Goal: Task Accomplishment & Management: Manage account settings

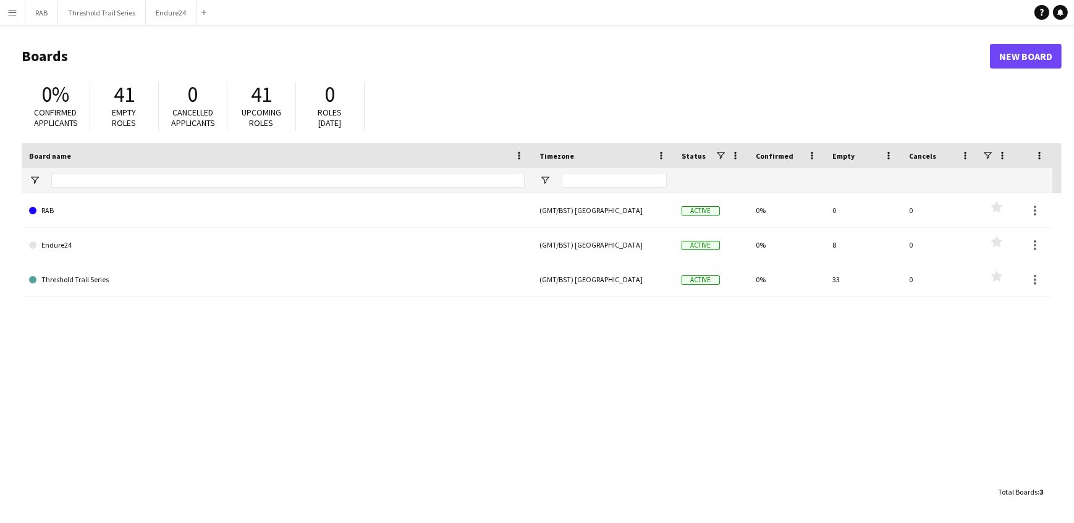
click at [11, 12] on app-icon "Menu" at bounding box center [12, 12] width 10 height 10
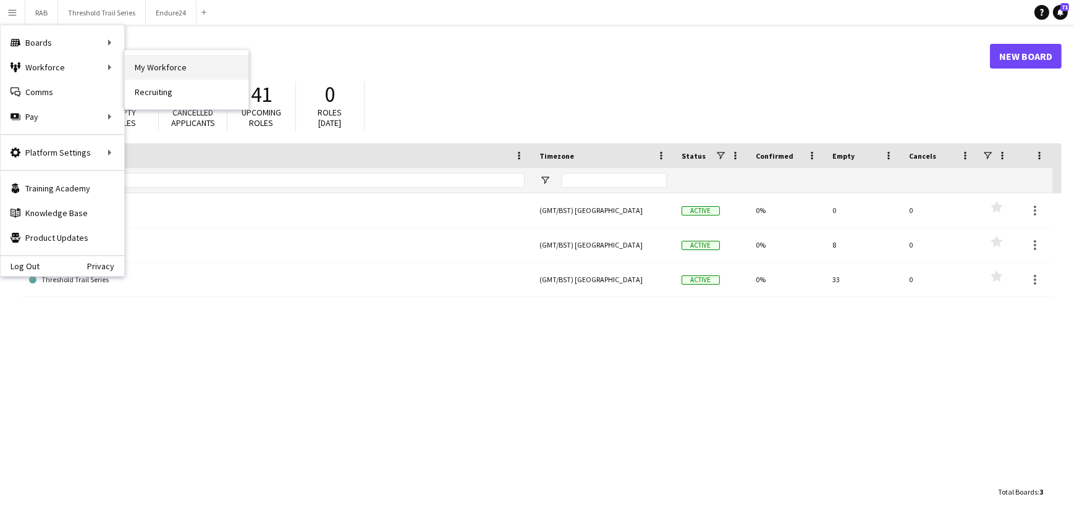
click at [132, 66] on link "My Workforce" at bounding box center [187, 67] width 124 height 25
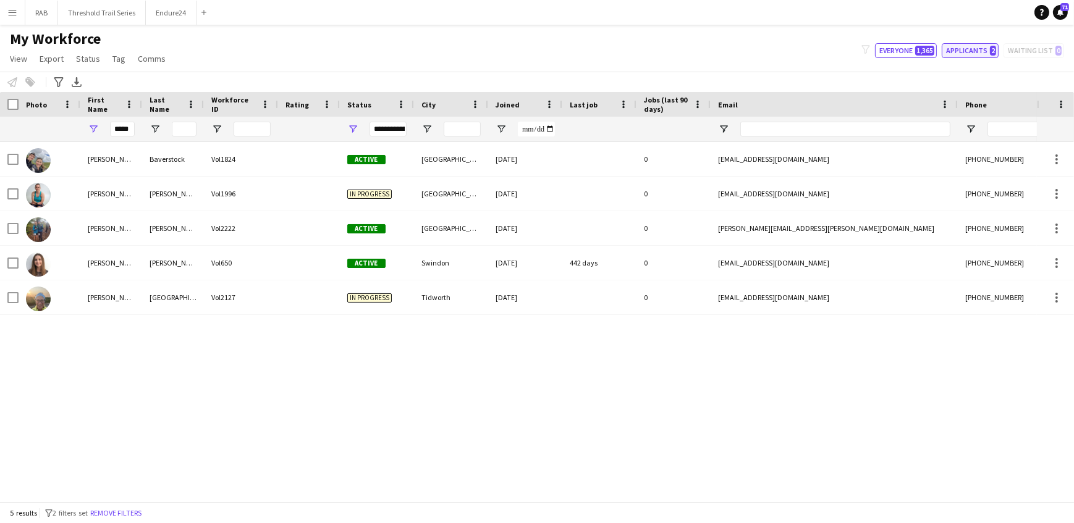
click at [954, 51] on button "Applicants 2" at bounding box center [969, 50] width 57 height 15
type input "**********"
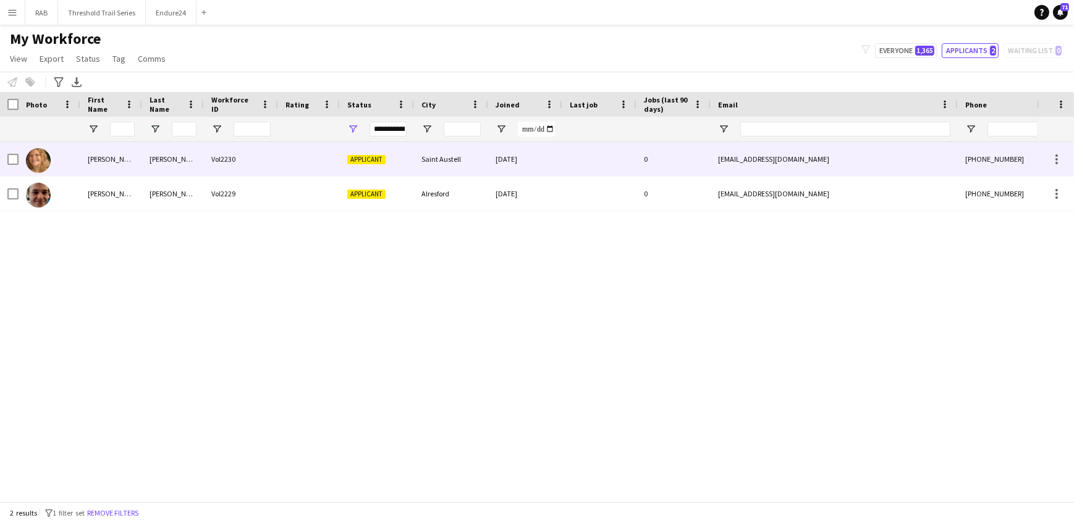
click at [99, 159] on div "[PERSON_NAME]" at bounding box center [111, 159] width 62 height 34
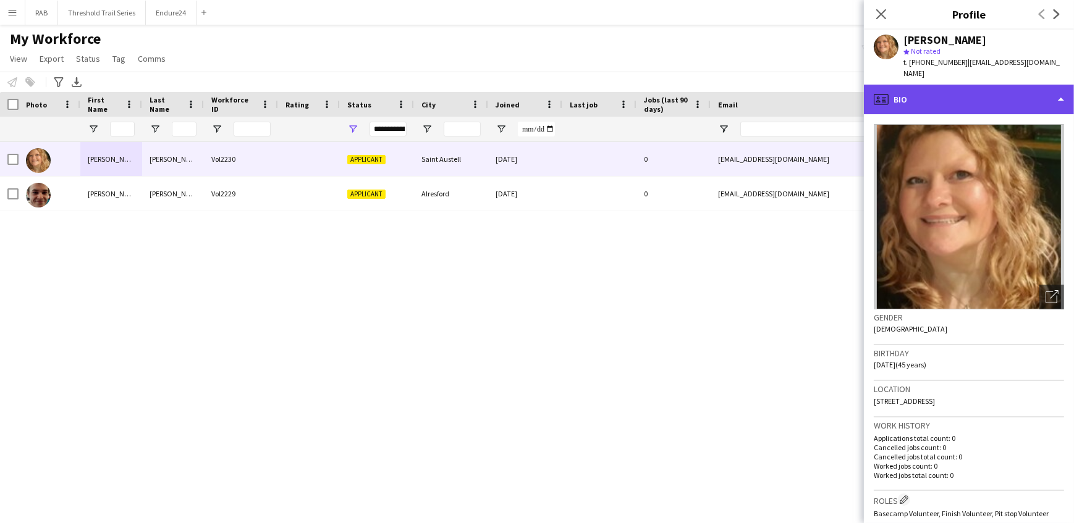
click at [930, 86] on div "profile Bio" at bounding box center [969, 100] width 210 height 30
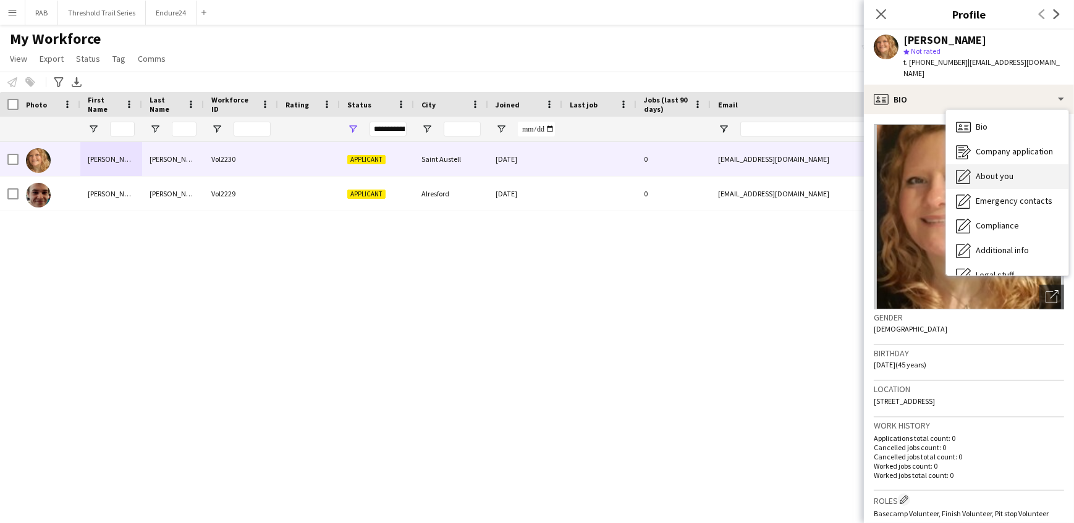
click at [969, 169] on icon at bounding box center [963, 175] width 12 height 12
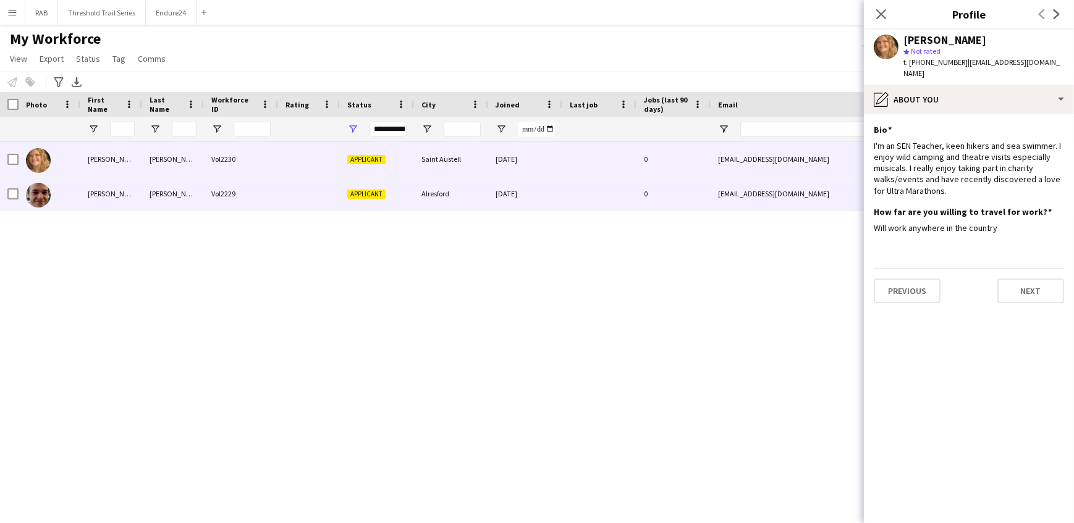
click at [149, 195] on div "[PERSON_NAME]" at bounding box center [173, 194] width 62 height 34
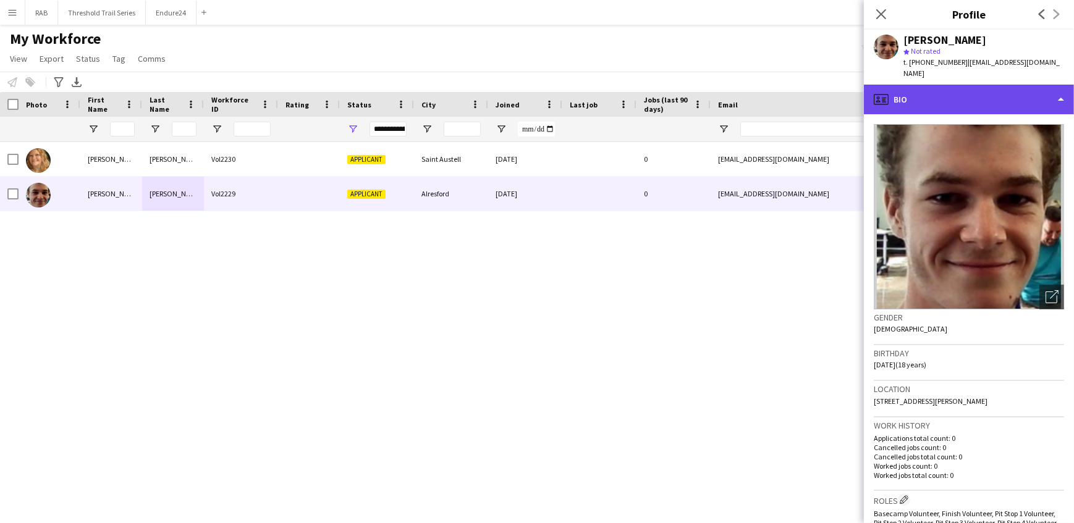
click at [931, 86] on div "profile Bio" at bounding box center [969, 100] width 210 height 30
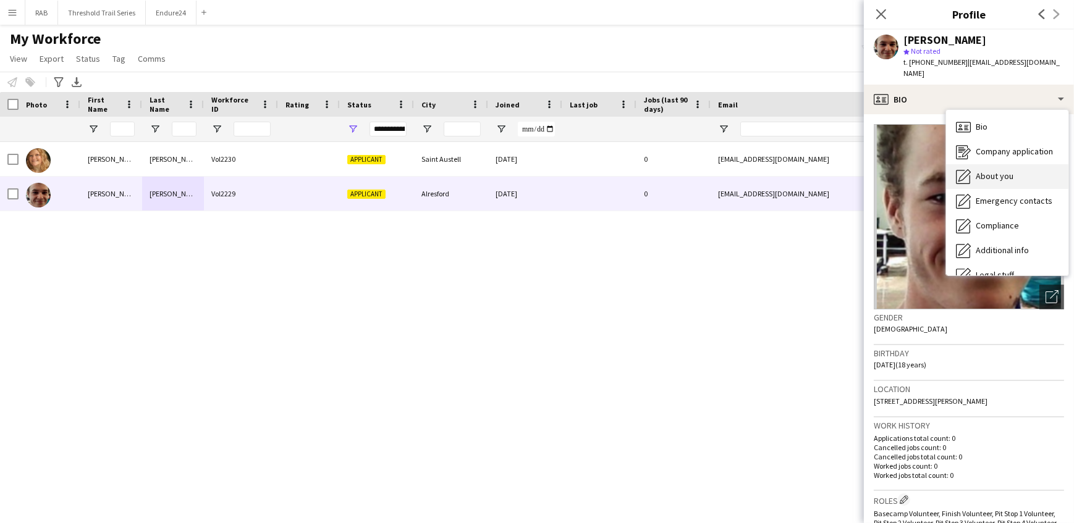
click at [981, 170] on span "About you" at bounding box center [994, 175] width 38 height 11
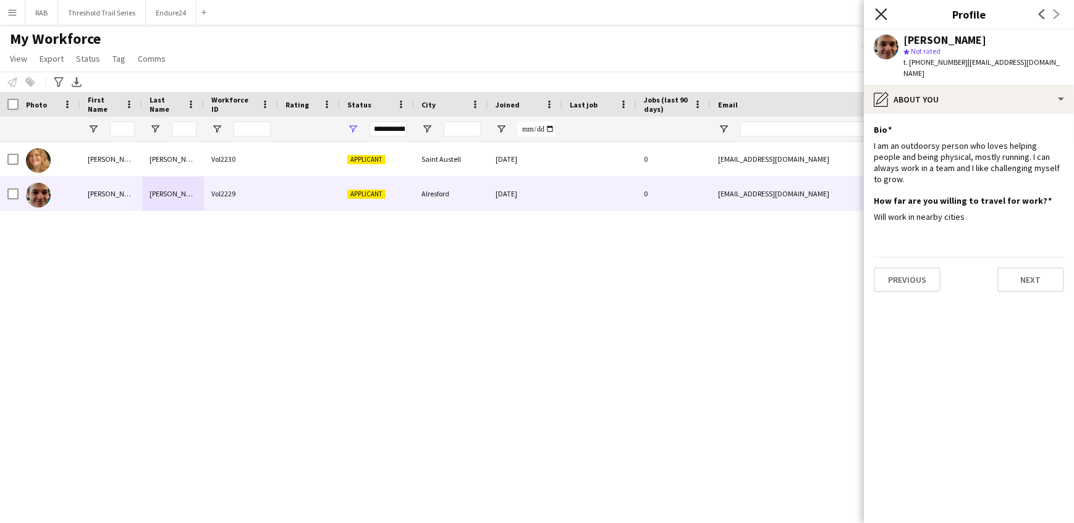
click at [885, 14] on icon "Close pop-in" at bounding box center [881, 14] width 12 height 12
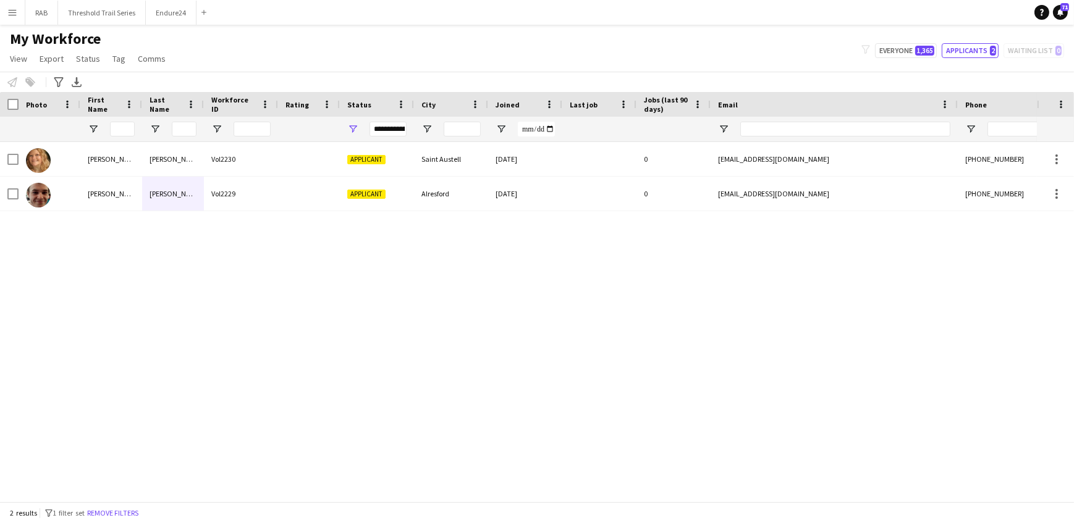
click at [141, 278] on div "[PERSON_NAME] Vol2230 Applicant [GEOGRAPHIC_DATA] [DATE] 0 [EMAIL_ADDRESS][DOMA…" at bounding box center [518, 317] width 1036 height 351
click at [6, 10] on button "Menu" at bounding box center [12, 12] width 25 height 25
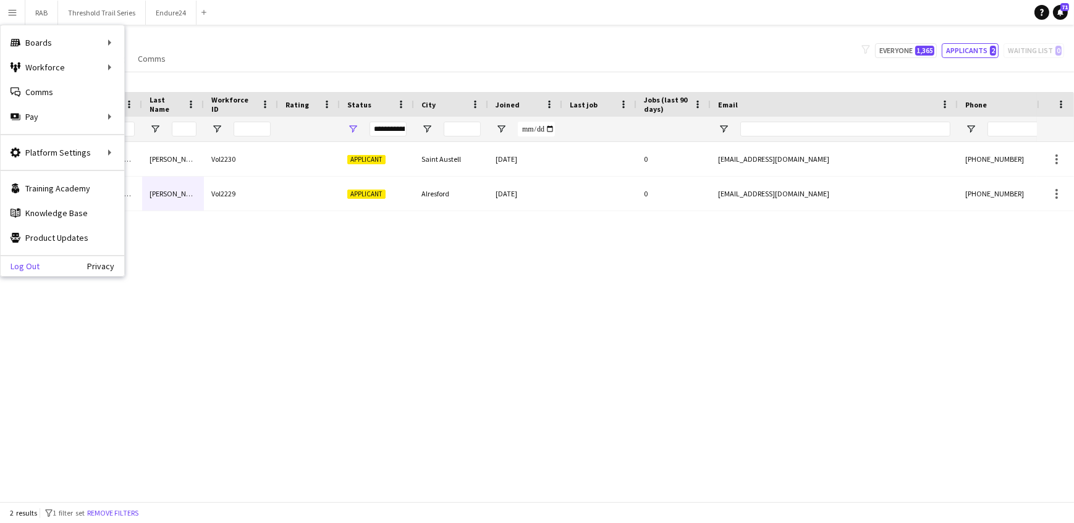
click at [15, 269] on link "Log Out" at bounding box center [20, 266] width 39 height 10
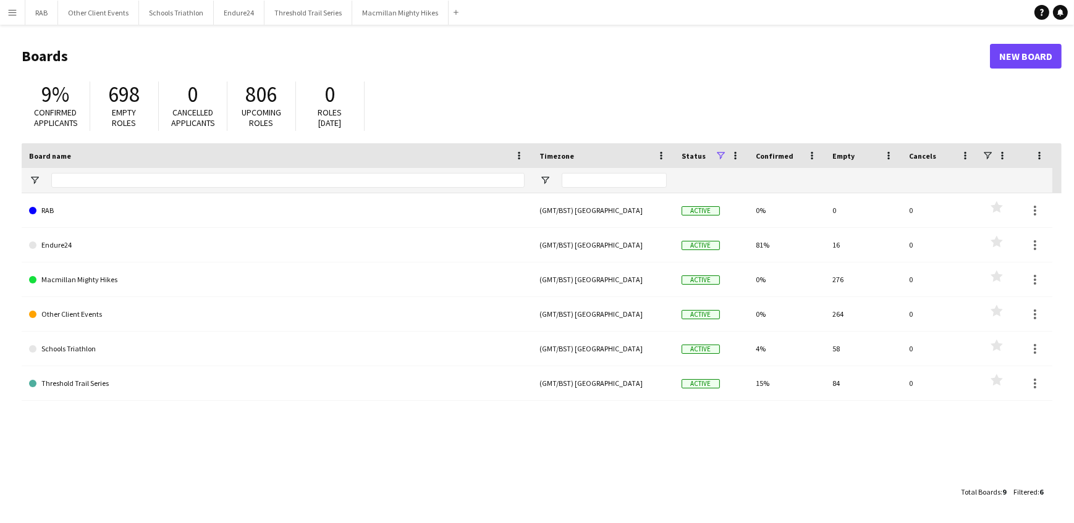
click at [11, 13] on app-icon "Menu" at bounding box center [12, 12] width 10 height 10
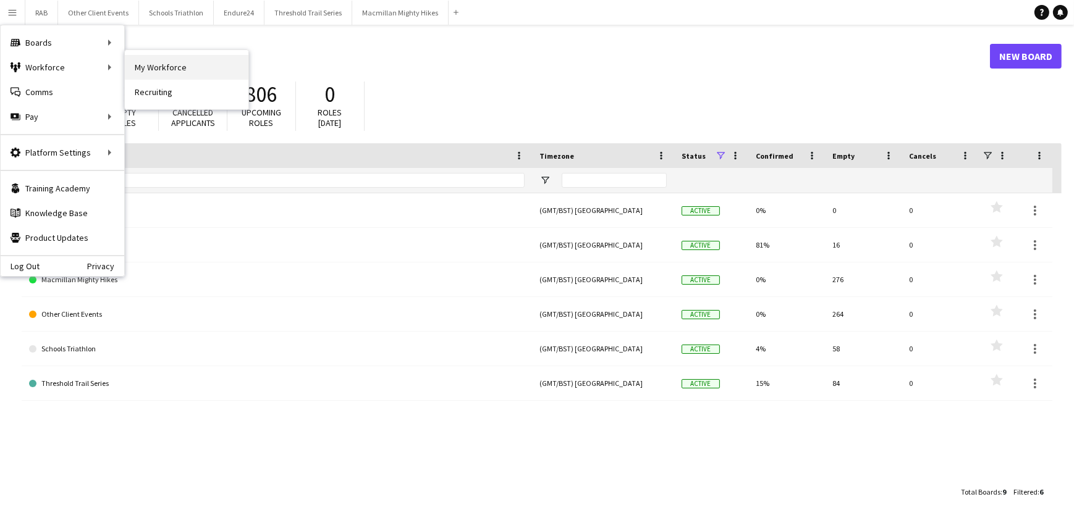
click at [137, 62] on link "My Workforce" at bounding box center [187, 67] width 124 height 25
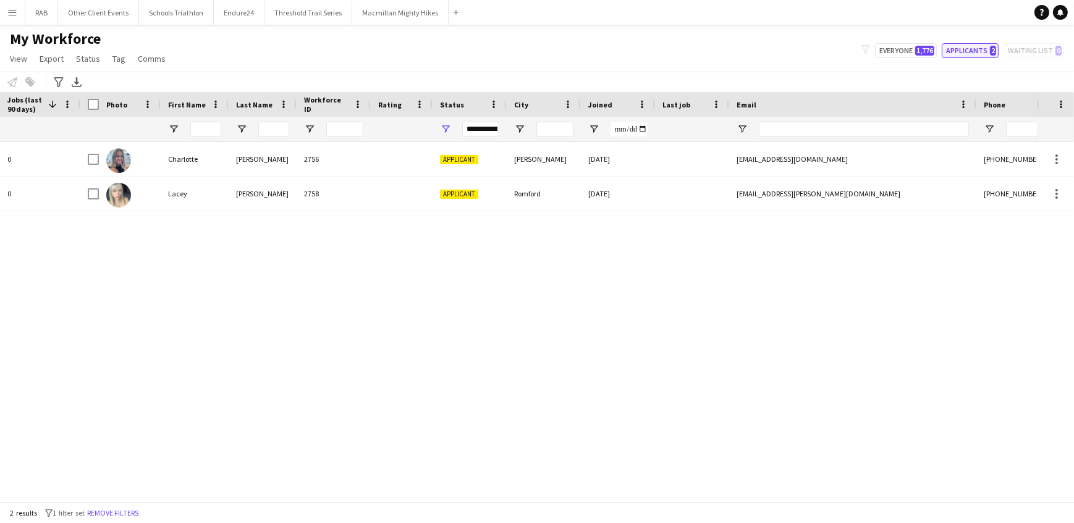
click at [985, 49] on button "Applicants 2" at bounding box center [969, 50] width 57 height 15
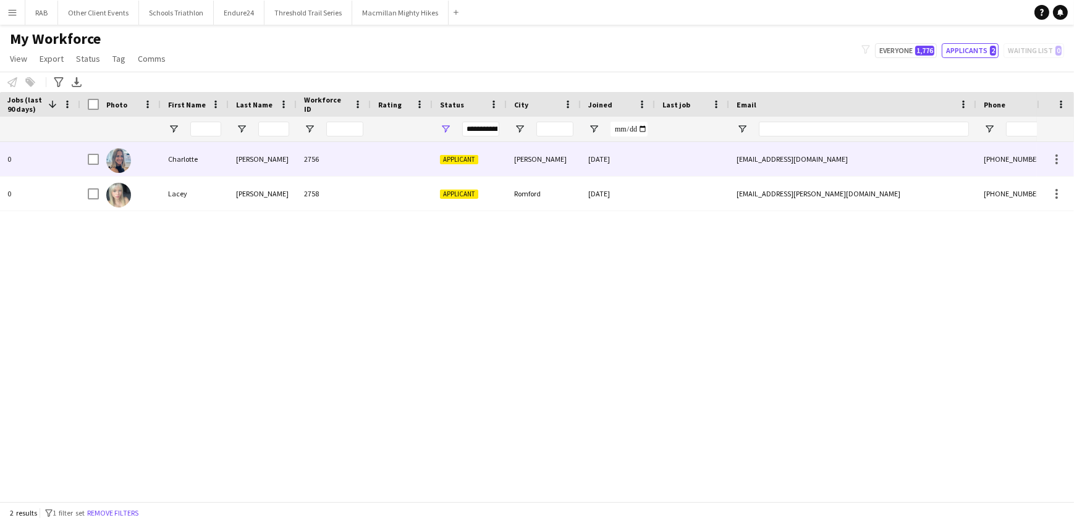
drag, startPoint x: 169, startPoint y: 158, endPoint x: 264, endPoint y: 159, distance: 95.7
click at [169, 158] on div "Charlotte" at bounding box center [195, 159] width 68 height 34
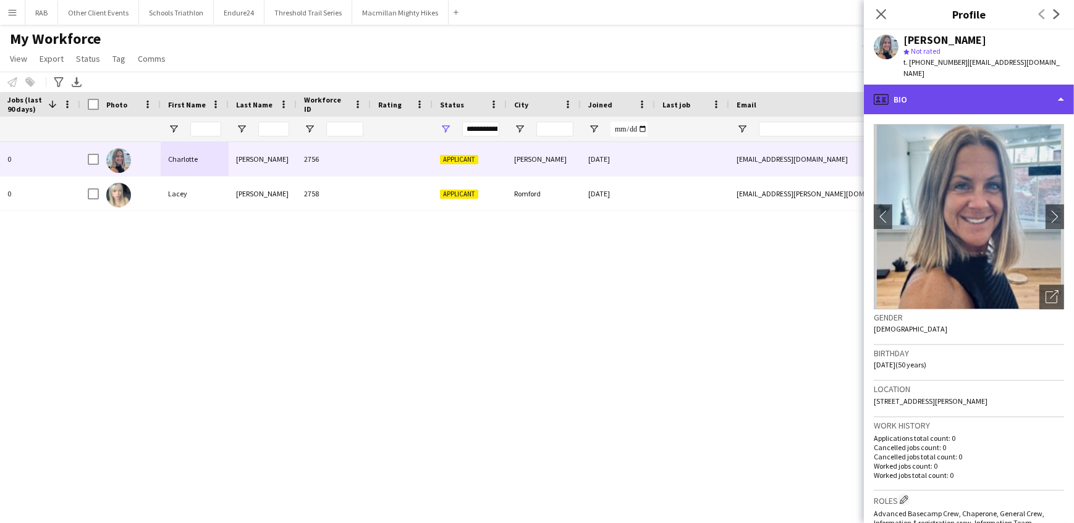
click at [918, 88] on div "profile Bio" at bounding box center [969, 100] width 210 height 30
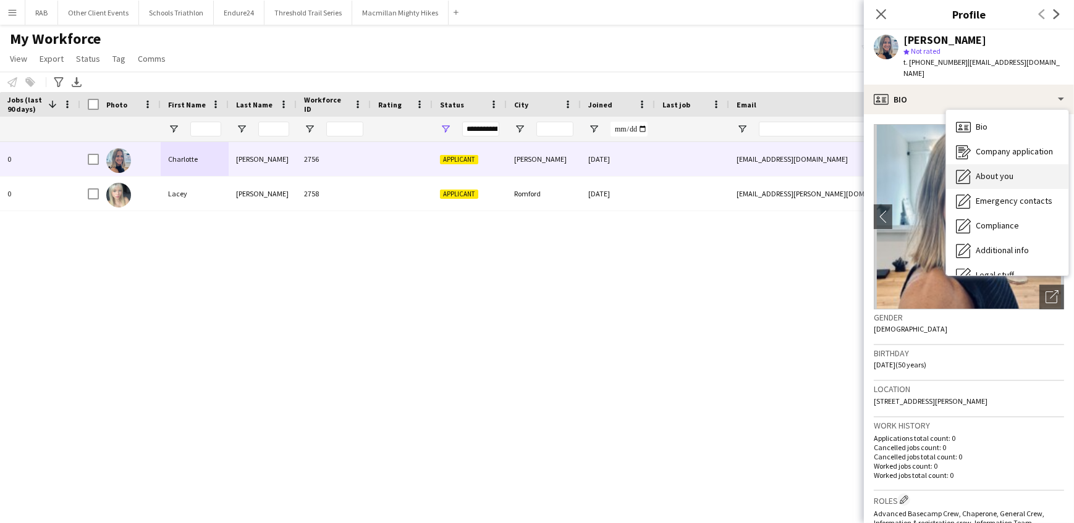
click at [979, 170] on span "About you" at bounding box center [994, 175] width 38 height 11
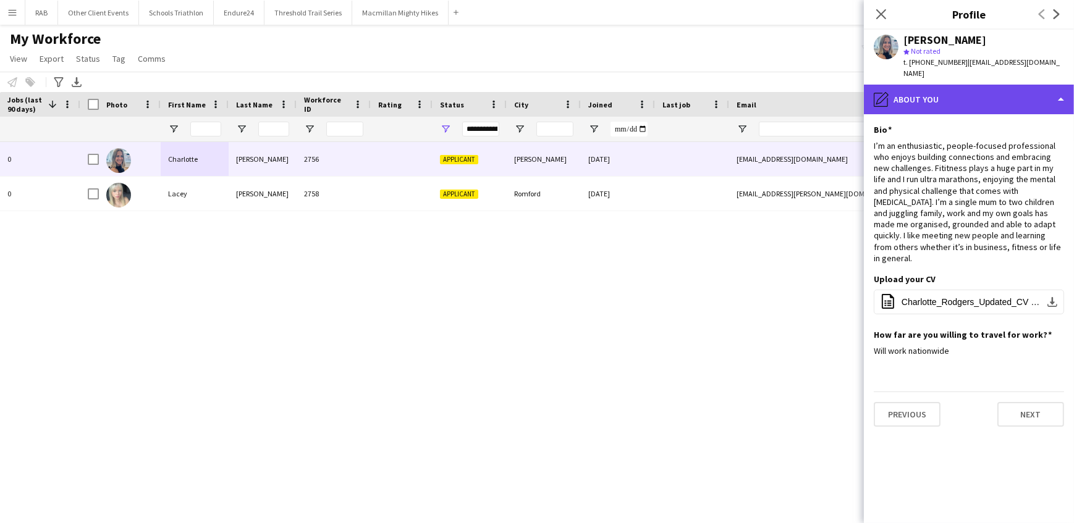
click at [930, 86] on div "pencil4 About you" at bounding box center [969, 100] width 210 height 30
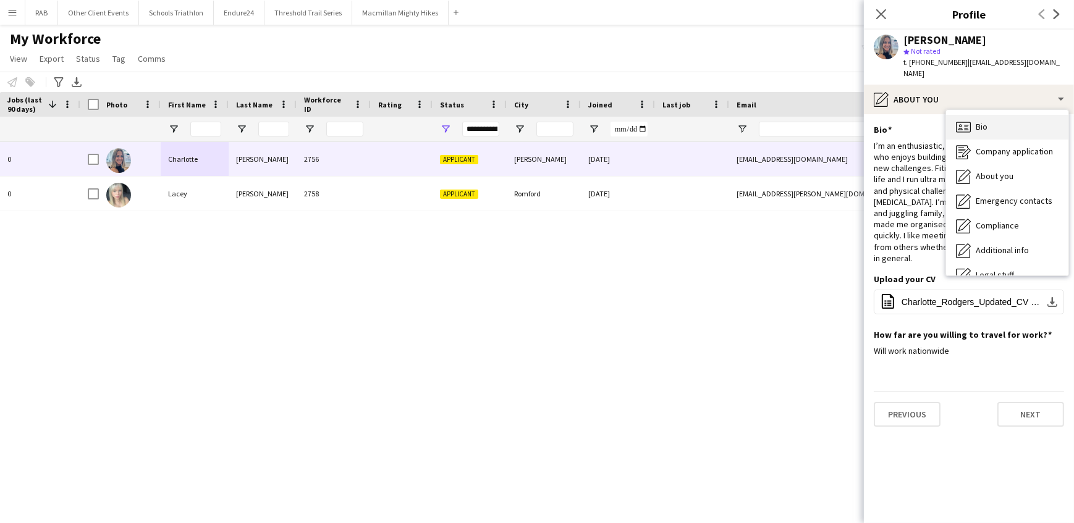
click at [977, 121] on span "Bio" at bounding box center [981, 126] width 12 height 11
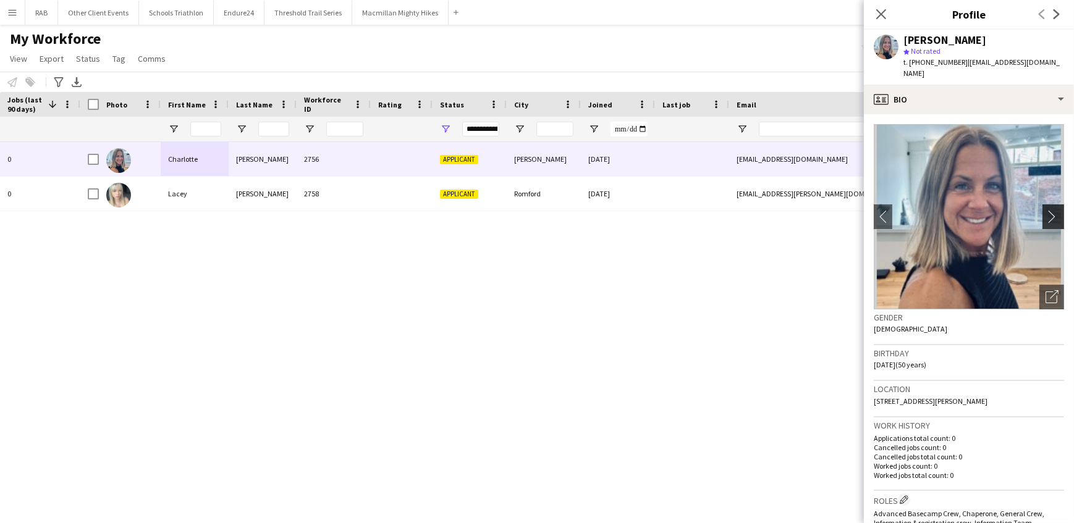
click at [1045, 210] on app-icon "chevron-right" at bounding box center [1054, 216] width 19 height 13
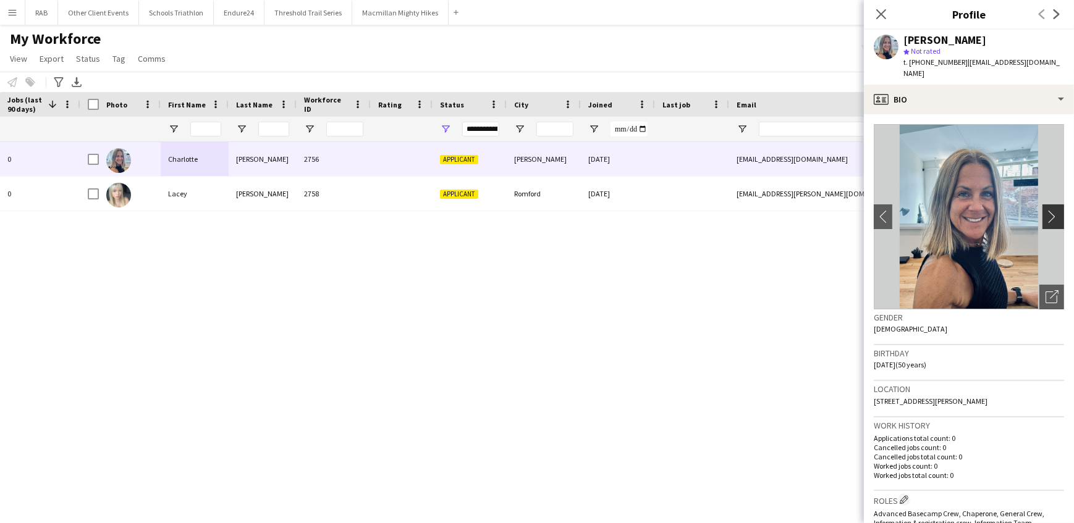
click at [1045, 210] on app-icon "chevron-right" at bounding box center [1054, 216] width 19 height 13
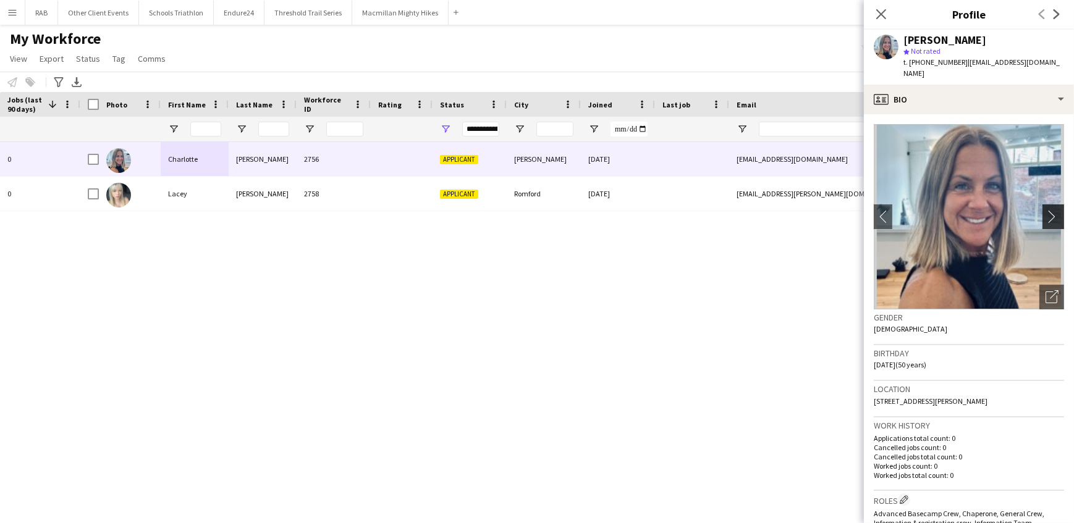
click at [1045, 210] on app-icon "chevron-right" at bounding box center [1054, 216] width 19 height 13
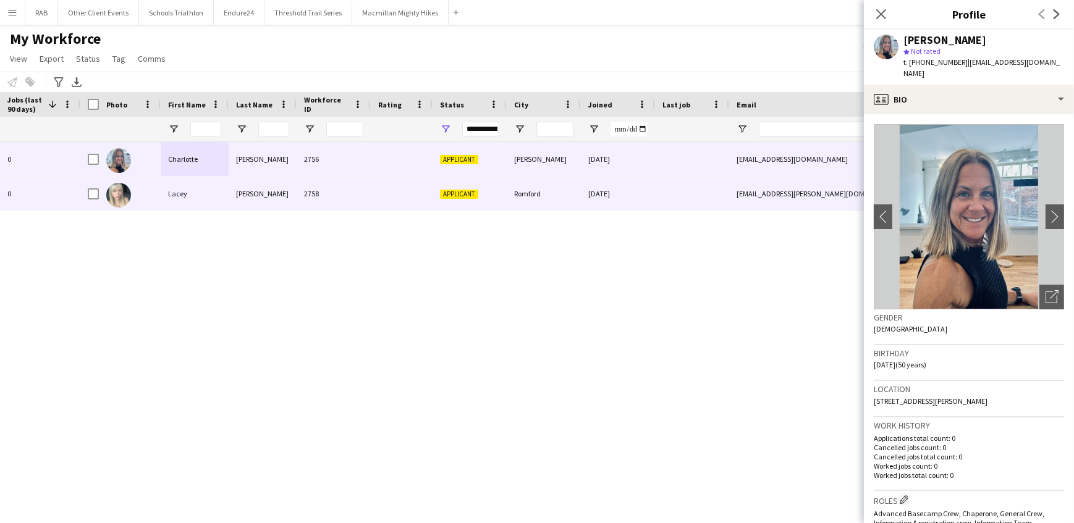
click at [190, 189] on div "Lacey" at bounding box center [195, 194] width 68 height 34
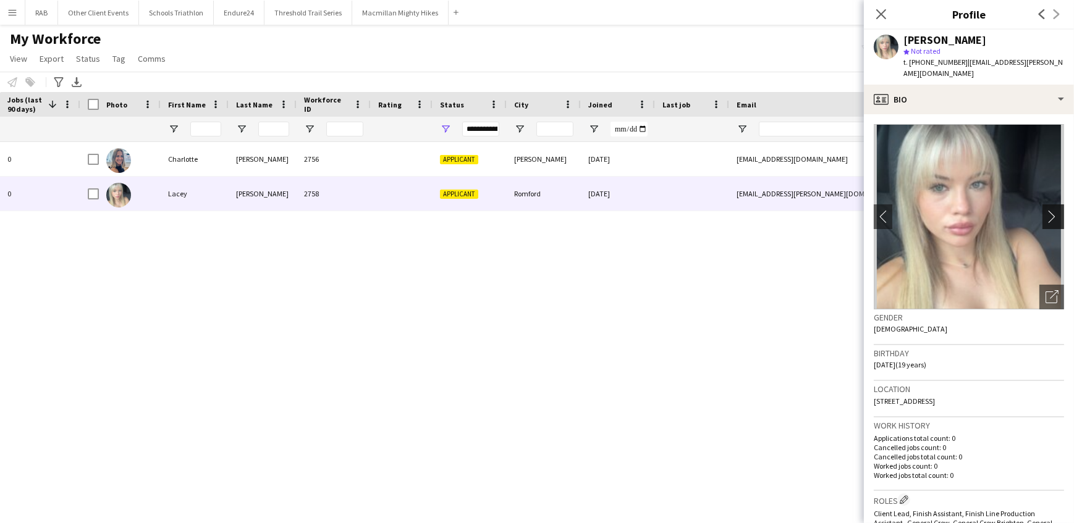
click at [1045, 210] on app-icon "chevron-right" at bounding box center [1054, 216] width 19 height 13
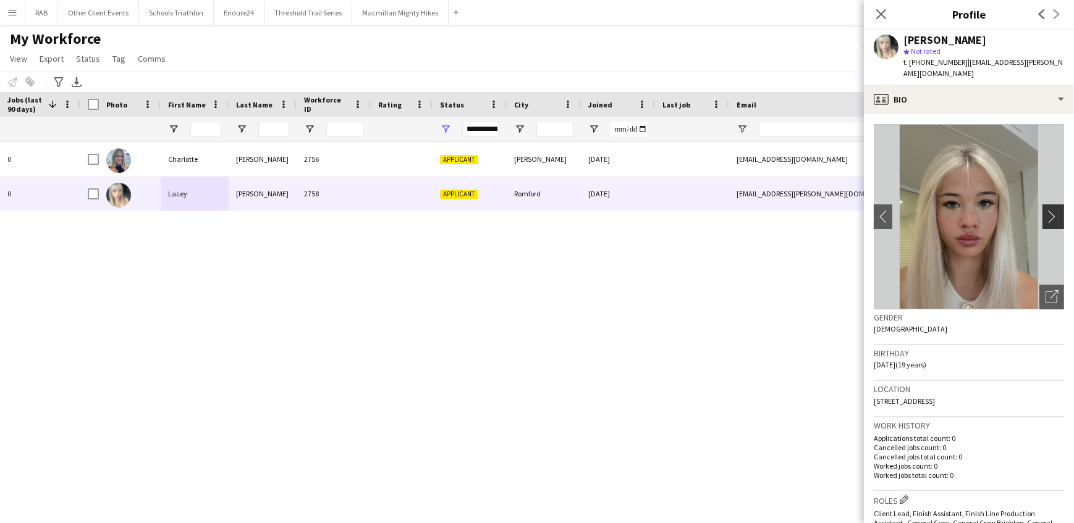
click at [1045, 210] on app-icon "chevron-right" at bounding box center [1054, 216] width 19 height 13
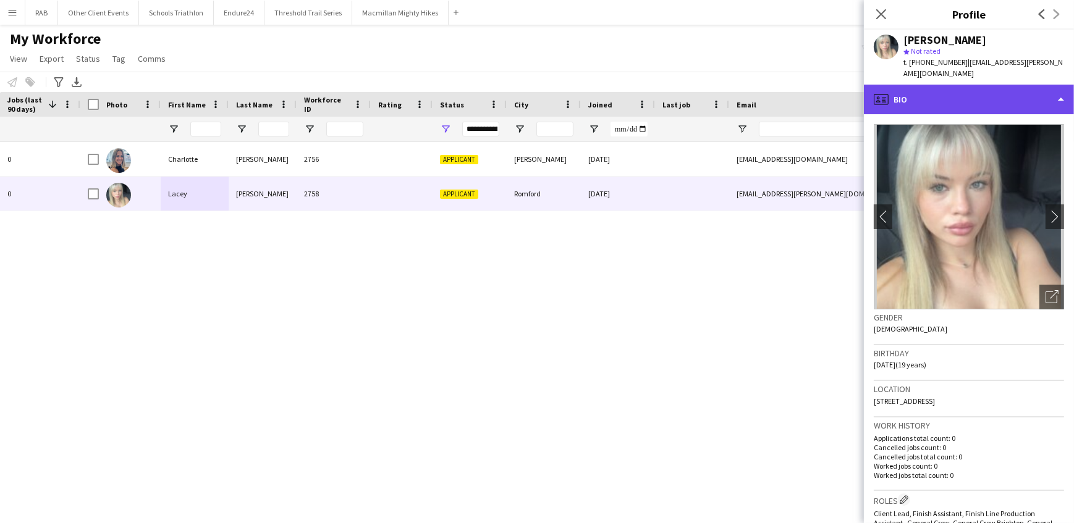
click at [923, 93] on div "profile Bio" at bounding box center [969, 100] width 210 height 30
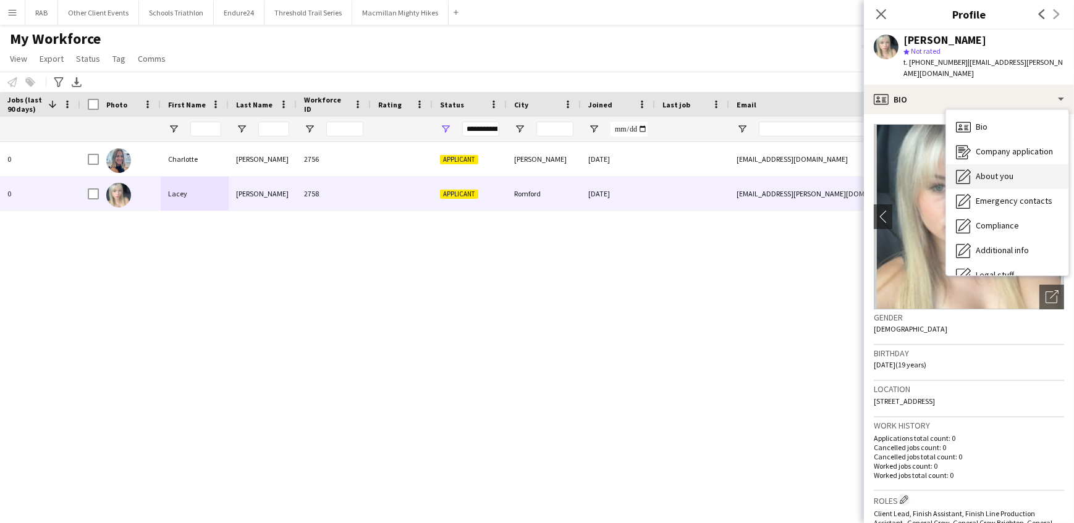
click at [973, 164] on div "About you About you" at bounding box center [1007, 176] width 122 height 25
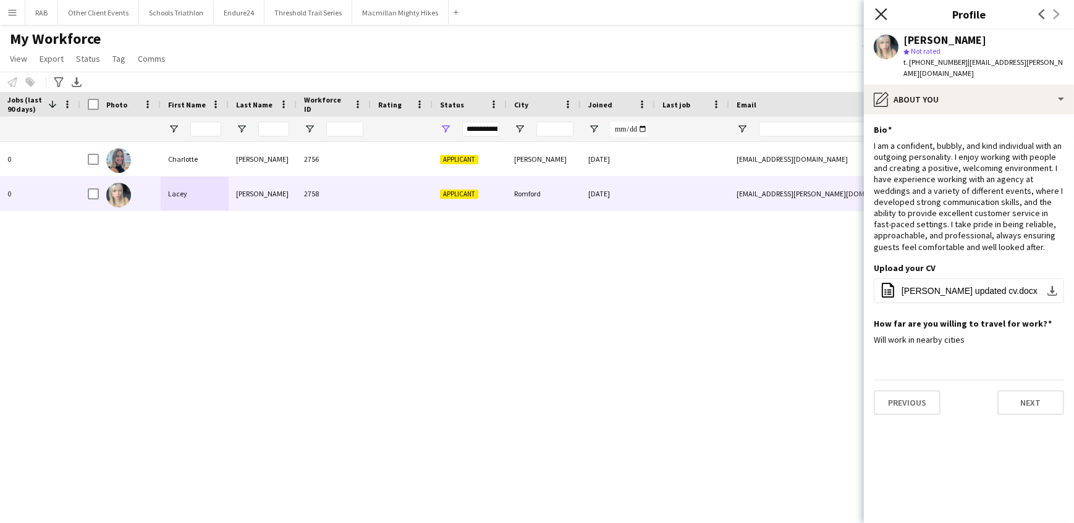
click at [879, 14] on icon "Close pop-in" at bounding box center [881, 14] width 12 height 12
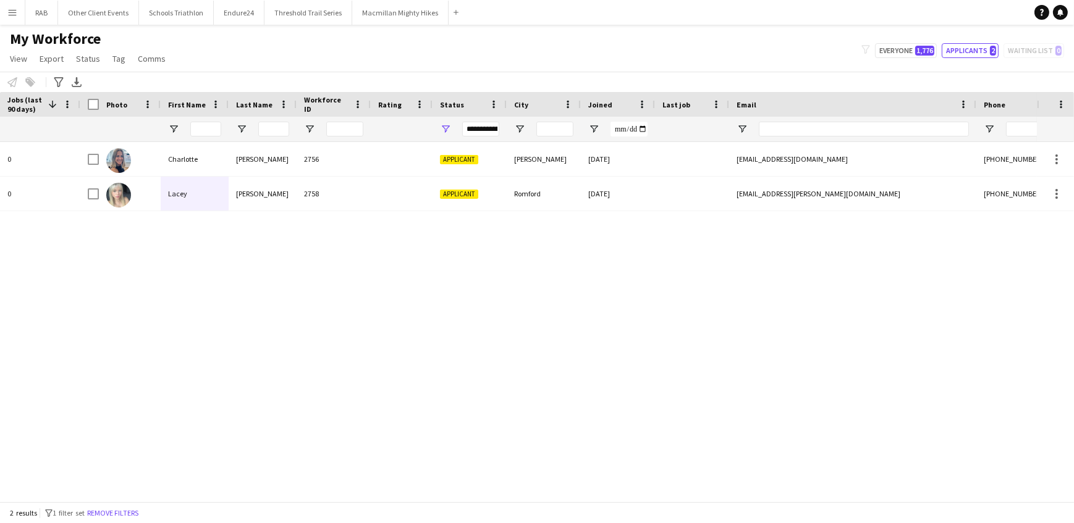
click at [579, 376] on div "Charlotte Rodgers 2756 Applicant Southwell 26-09-2025 charlier75@hotmail.co.uk …" at bounding box center [558, 317] width 956 height 351
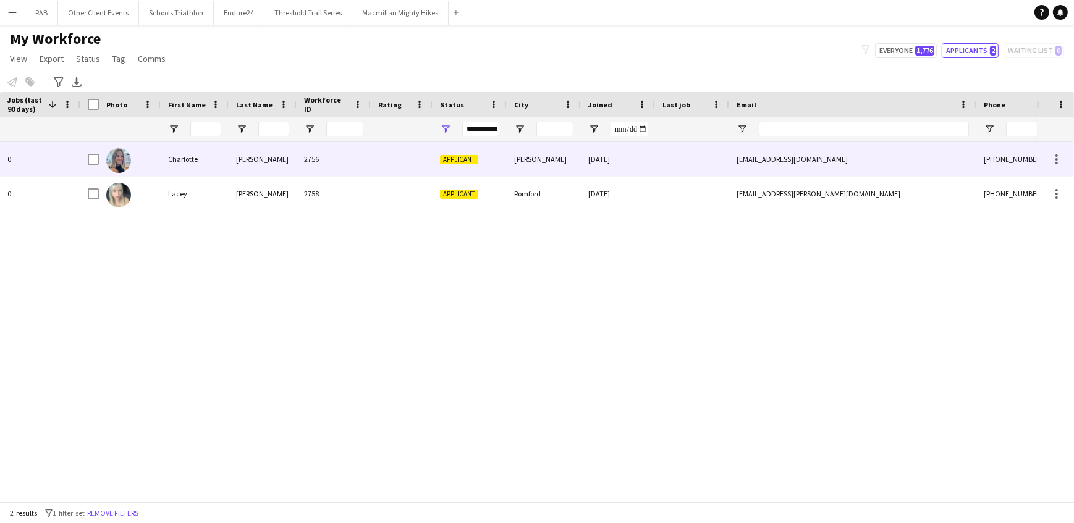
drag, startPoint x: 216, startPoint y: 160, endPoint x: 233, endPoint y: 160, distance: 16.7
click at [218, 160] on div "Charlotte" at bounding box center [195, 159] width 68 height 34
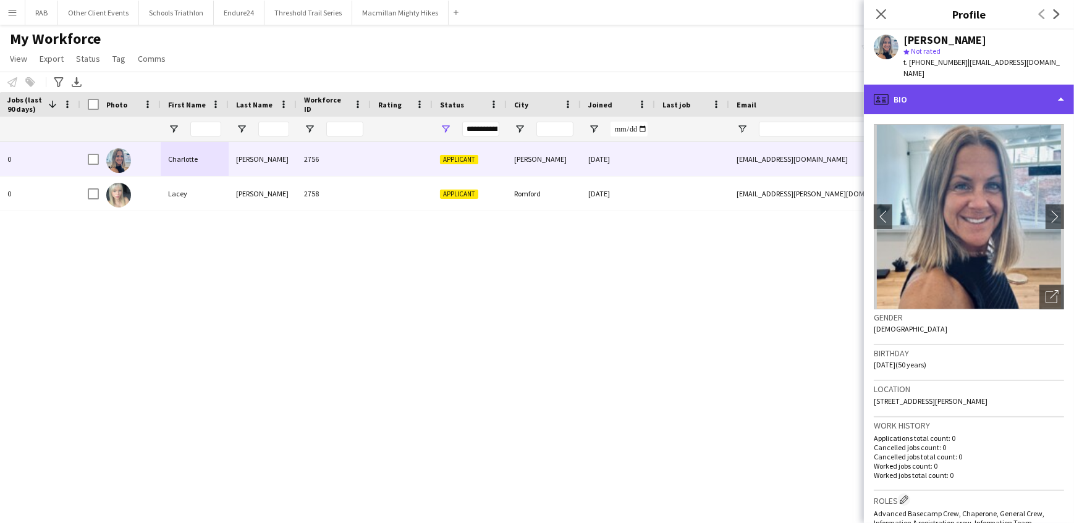
click at [954, 95] on div "profile Bio" at bounding box center [969, 100] width 210 height 30
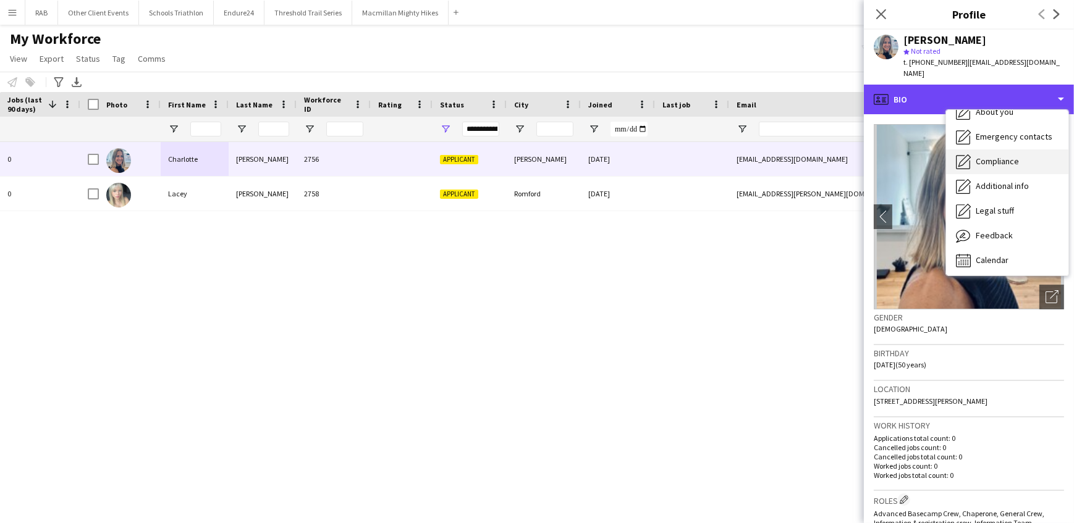
scroll to position [66, 0]
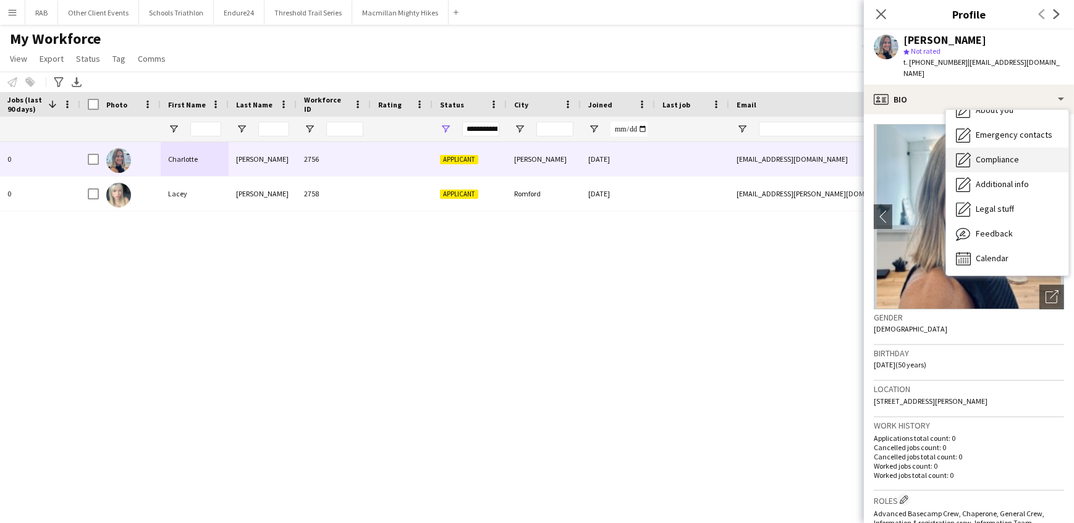
click at [993, 154] on span "Compliance" at bounding box center [996, 159] width 43 height 11
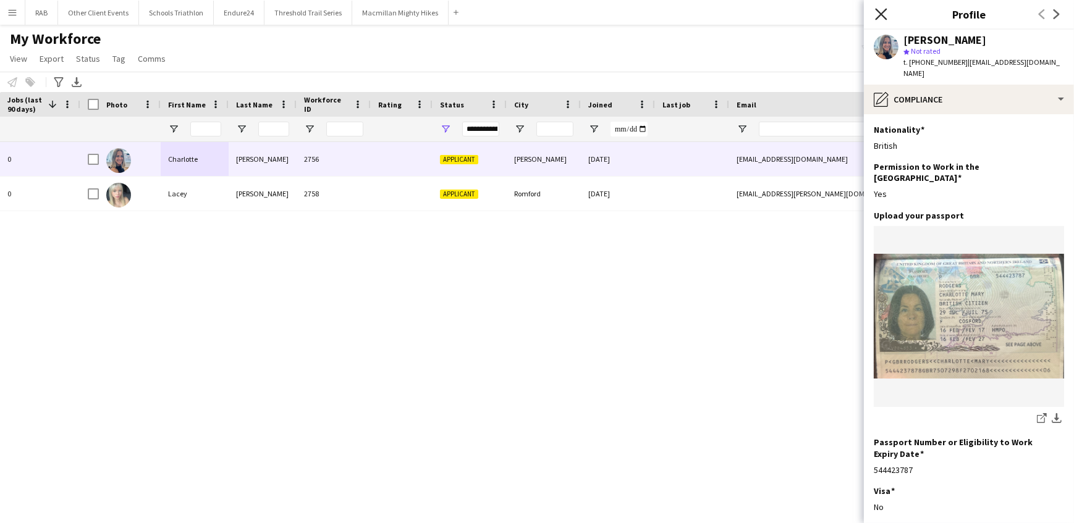
click at [883, 10] on icon "Close pop-in" at bounding box center [881, 14] width 12 height 12
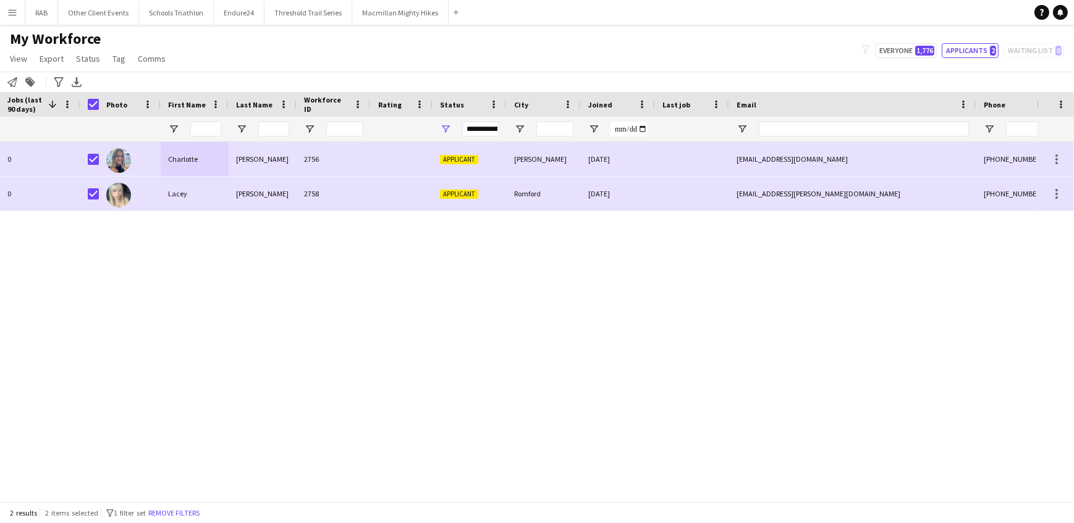
drag, startPoint x: 15, startPoint y: 80, endPoint x: 178, endPoint y: 80, distance: 162.5
click at [15, 80] on icon "Notify workforce" at bounding box center [12, 82] width 10 height 10
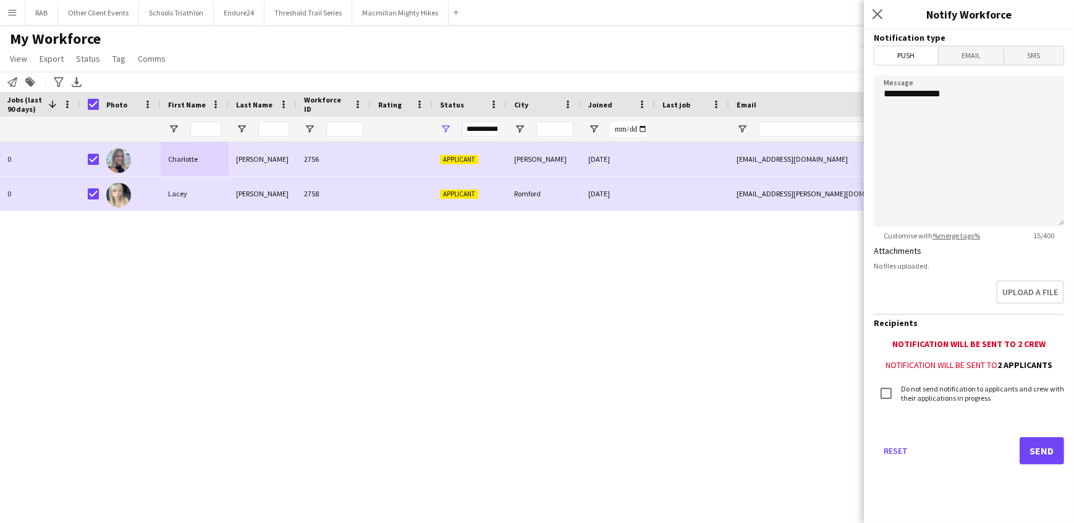
click at [956, 48] on span "Email" at bounding box center [970, 55] width 65 height 19
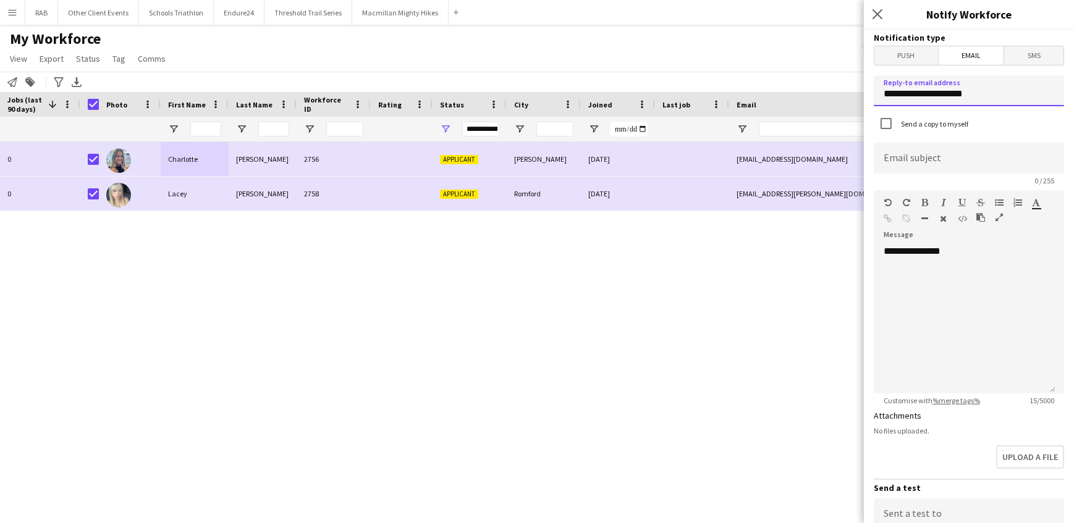
drag, startPoint x: 926, startPoint y: 88, endPoint x: 775, endPoint y: 106, distance: 151.8
click at [766, 83] on body "Menu Boards Boards Boards All jobs Status Workforce Workforce My Workforce Recr…" at bounding box center [537, 261] width 1074 height 523
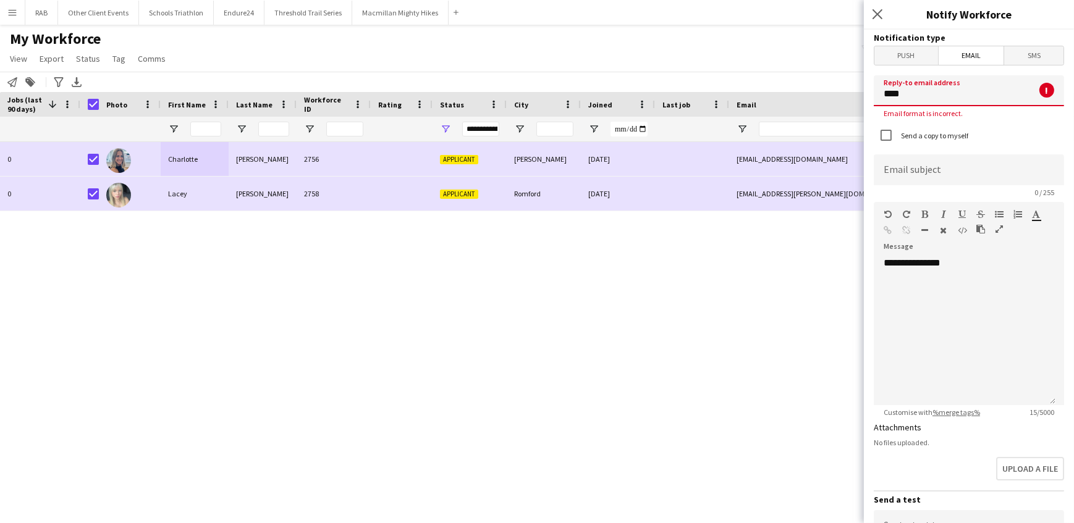
type input "**********"
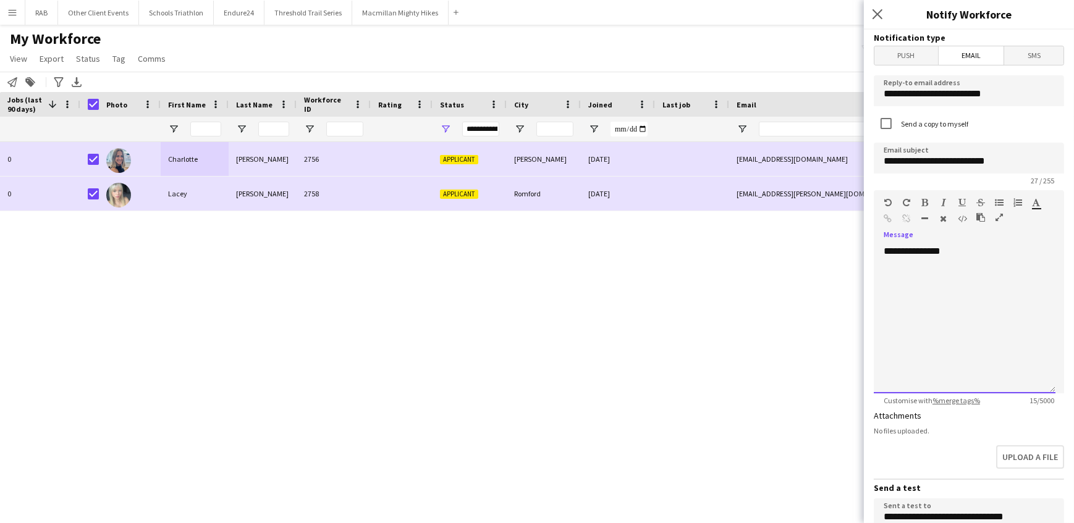
click at [965, 255] on div "**********" at bounding box center [964, 319] width 182 height 148
click at [886, 268] on div "**********" at bounding box center [964, 319] width 182 height 148
click at [967, 253] on div "**********" at bounding box center [964, 319] width 182 height 148
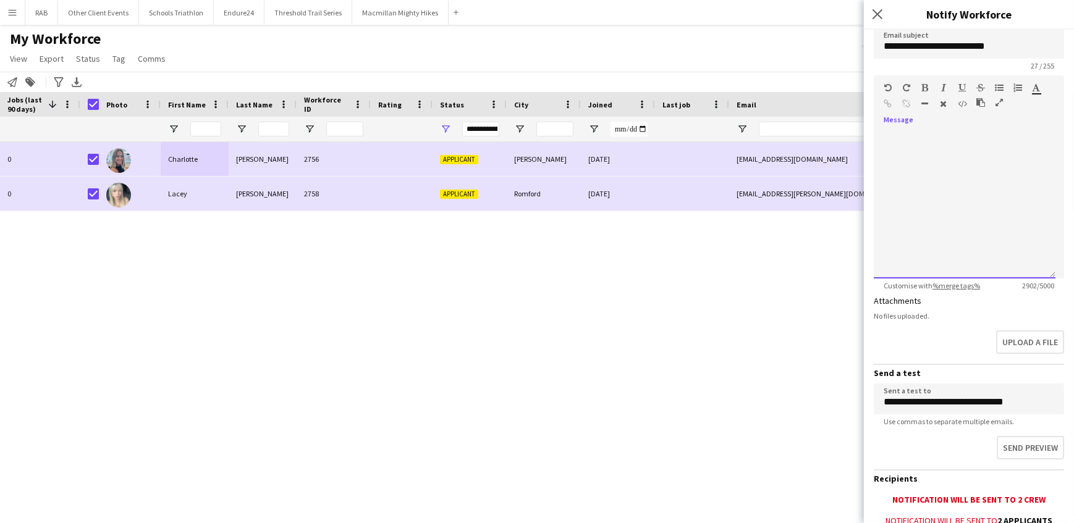
scroll to position [245, 0]
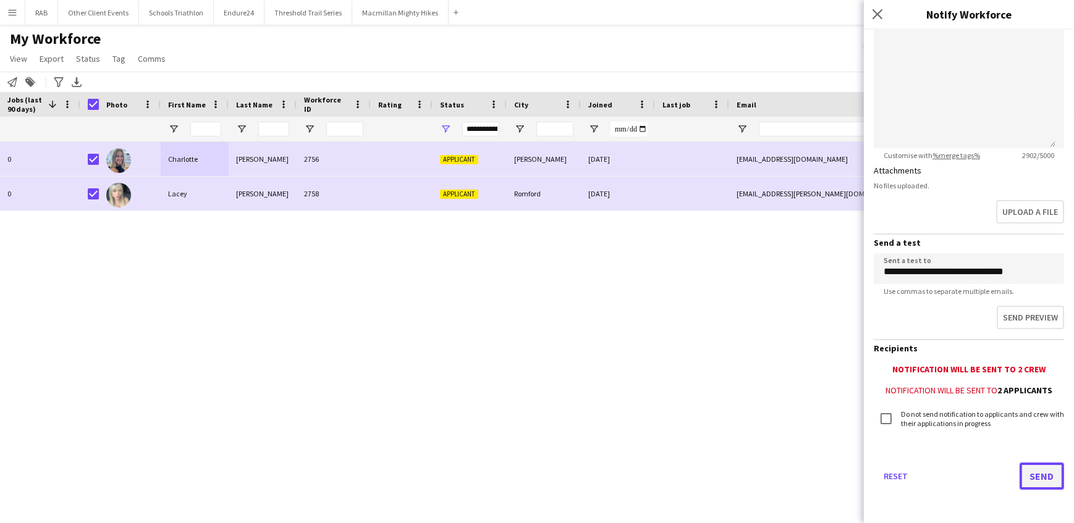
click at [1037, 475] on button "Send" at bounding box center [1041, 476] width 44 height 27
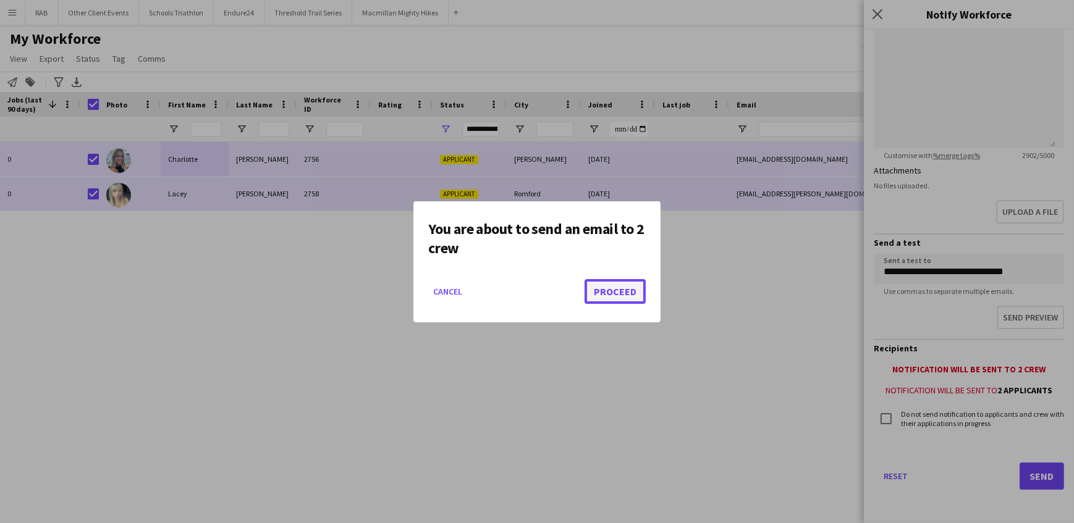
click at [614, 289] on button "Proceed" at bounding box center [614, 291] width 61 height 25
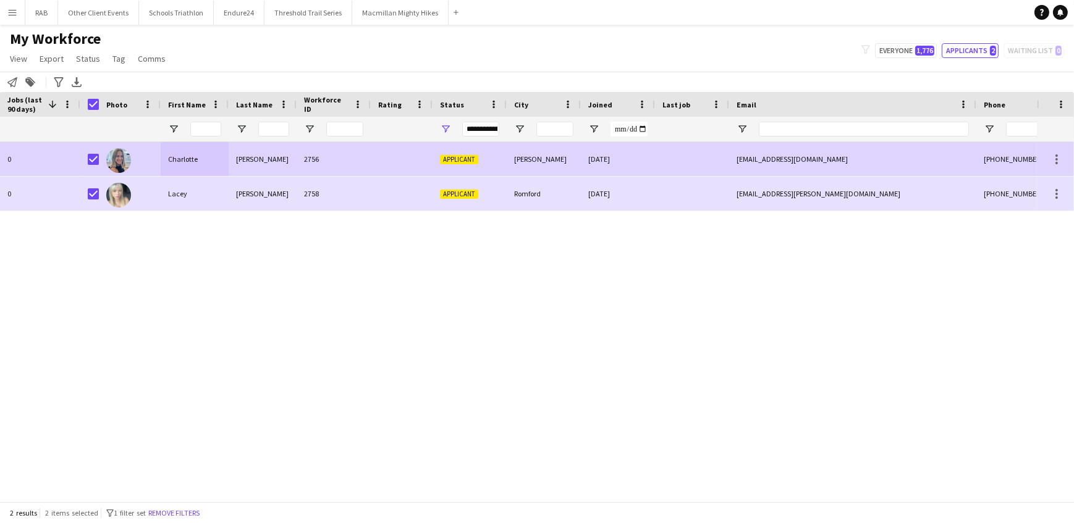
drag, startPoint x: 185, startPoint y: 153, endPoint x: 195, endPoint y: 153, distance: 9.9
click at [185, 153] on div "Charlotte" at bounding box center [195, 159] width 68 height 34
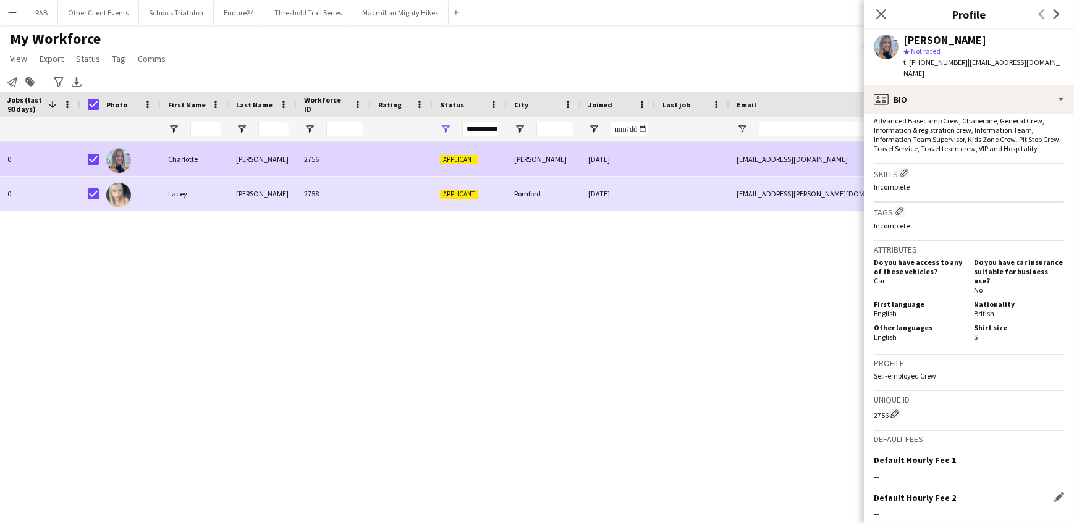
scroll to position [498, 0]
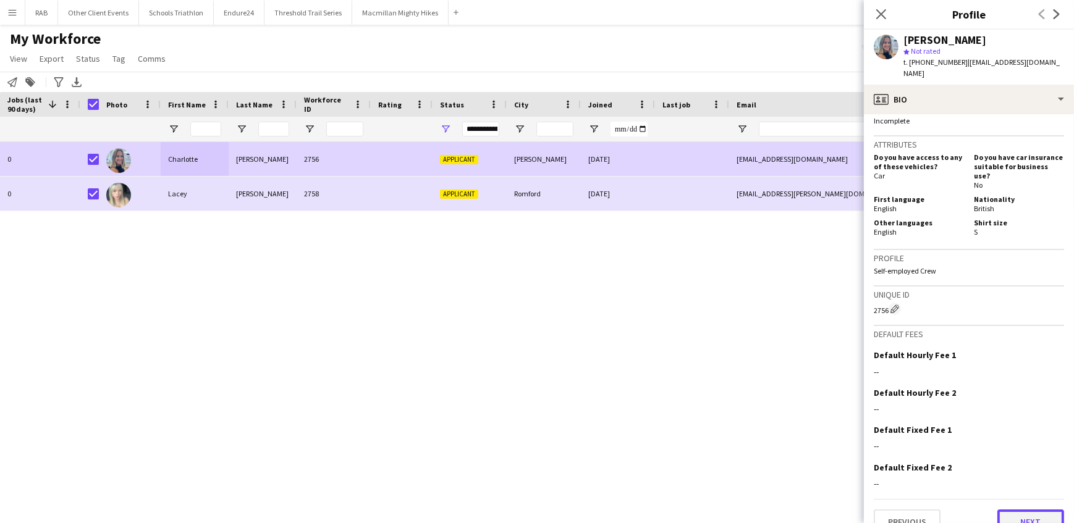
drag, startPoint x: 1013, startPoint y: 497, endPoint x: 1013, endPoint y: 488, distance: 9.3
click at [1013, 510] on button "Next" at bounding box center [1030, 522] width 67 height 25
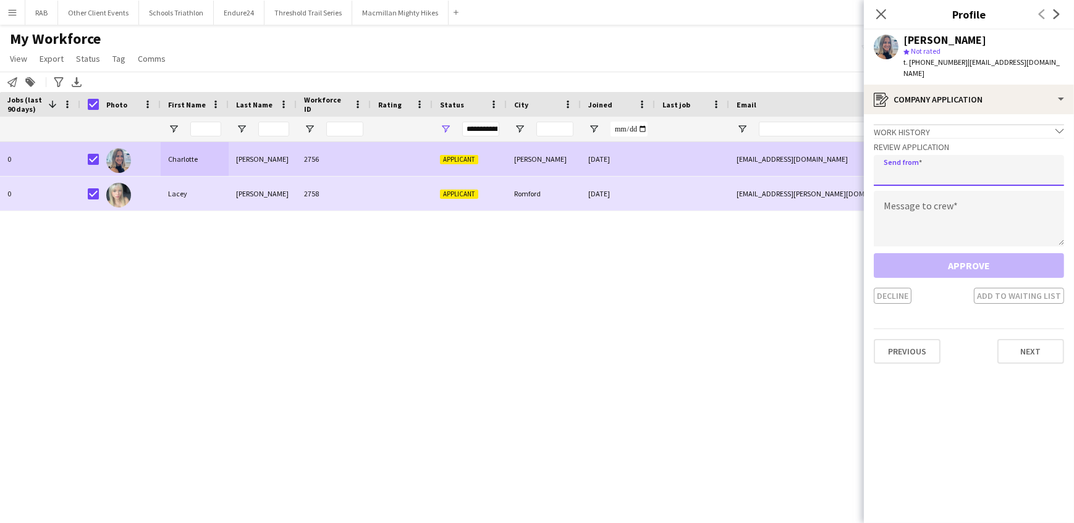
click at [915, 167] on input "email" at bounding box center [968, 170] width 190 height 31
type input "**********"
click at [908, 202] on textarea at bounding box center [968, 219] width 190 height 56
paste textarea "**********"
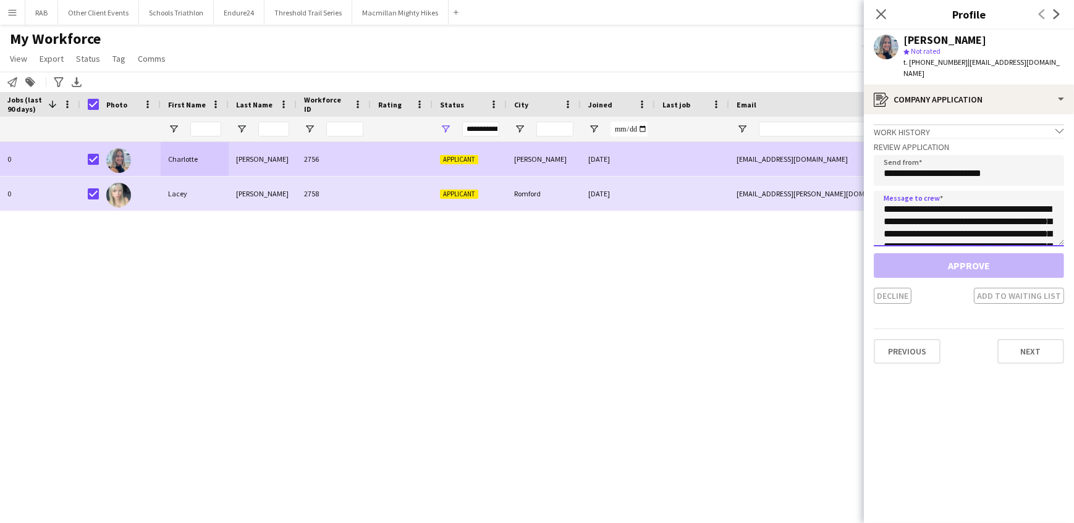
scroll to position [328, 0]
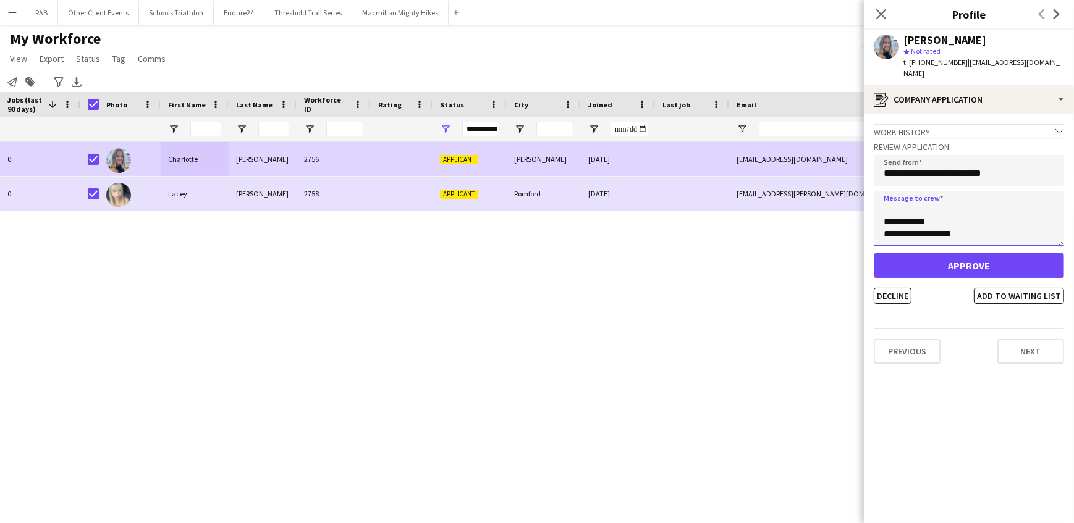
type textarea "**********"
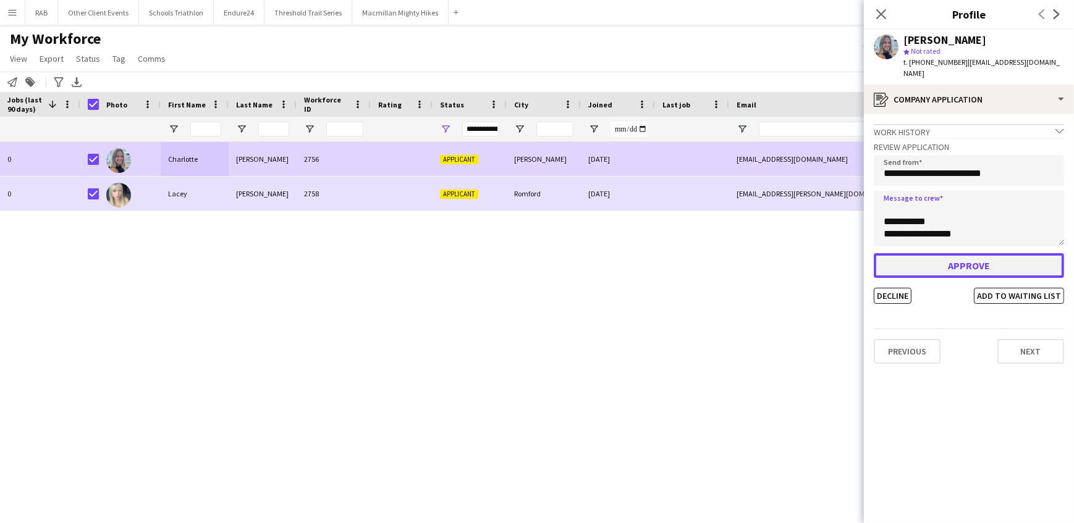
click at [933, 258] on button "Approve" at bounding box center [968, 265] width 190 height 25
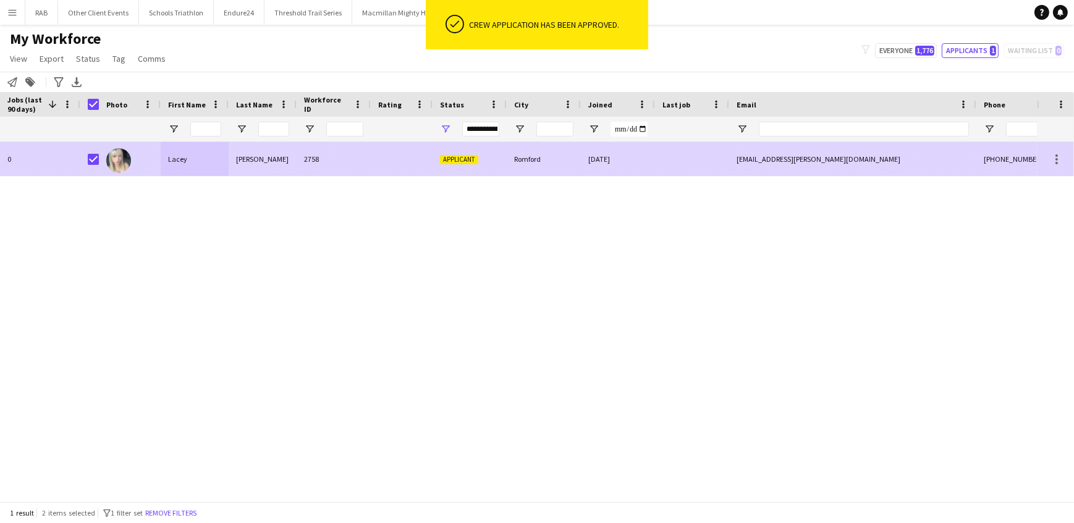
click at [176, 157] on div "Lacey" at bounding box center [195, 159] width 68 height 34
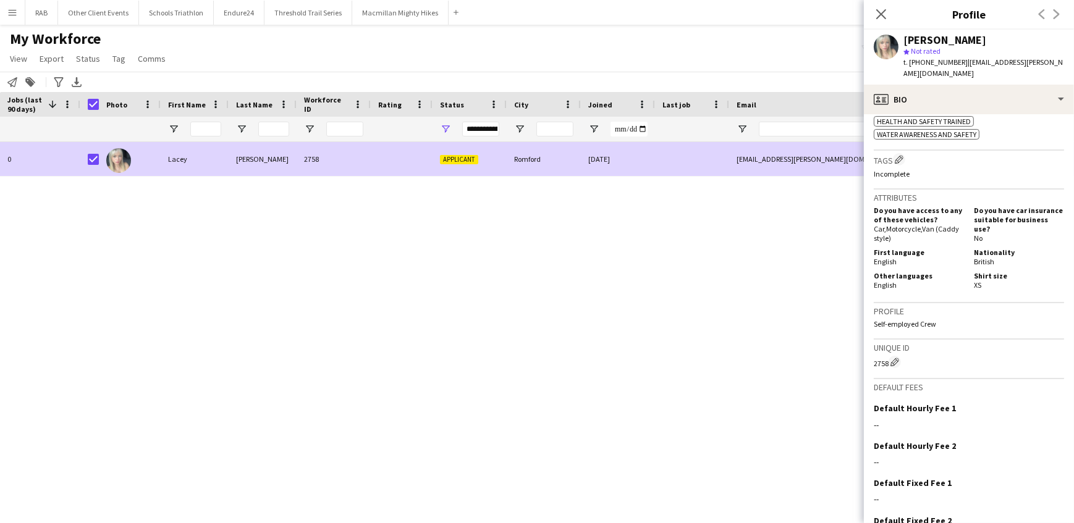
scroll to position [559, 0]
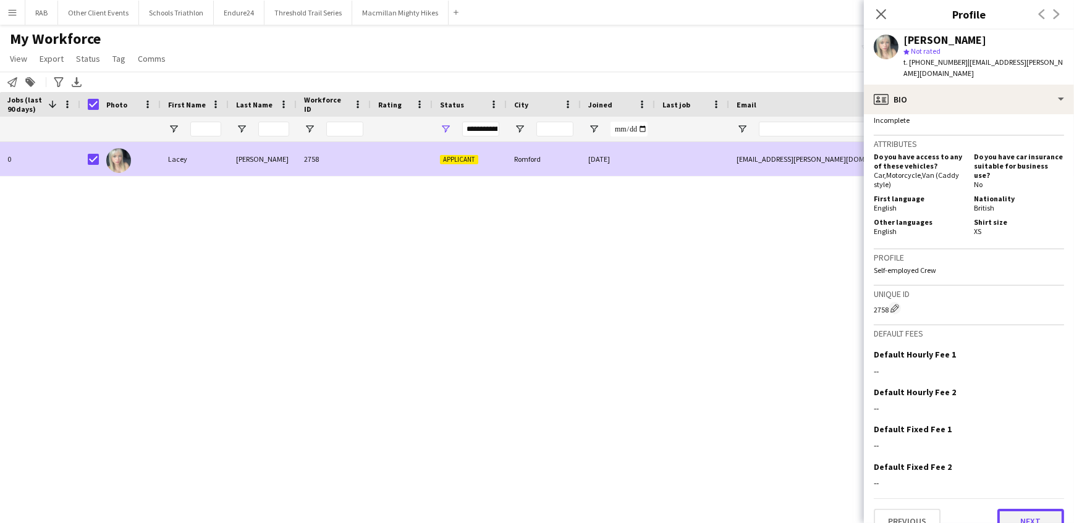
click at [1015, 509] on button "Next" at bounding box center [1030, 521] width 67 height 25
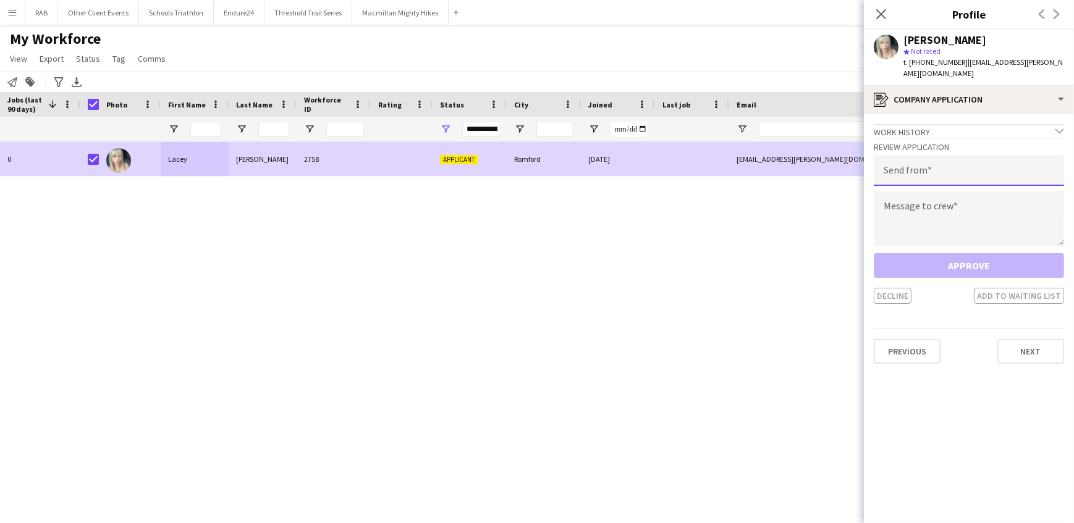
click at [896, 155] on input "email" at bounding box center [968, 170] width 190 height 31
type input "**********"
click at [891, 211] on textarea at bounding box center [968, 219] width 190 height 56
paste textarea "**********"
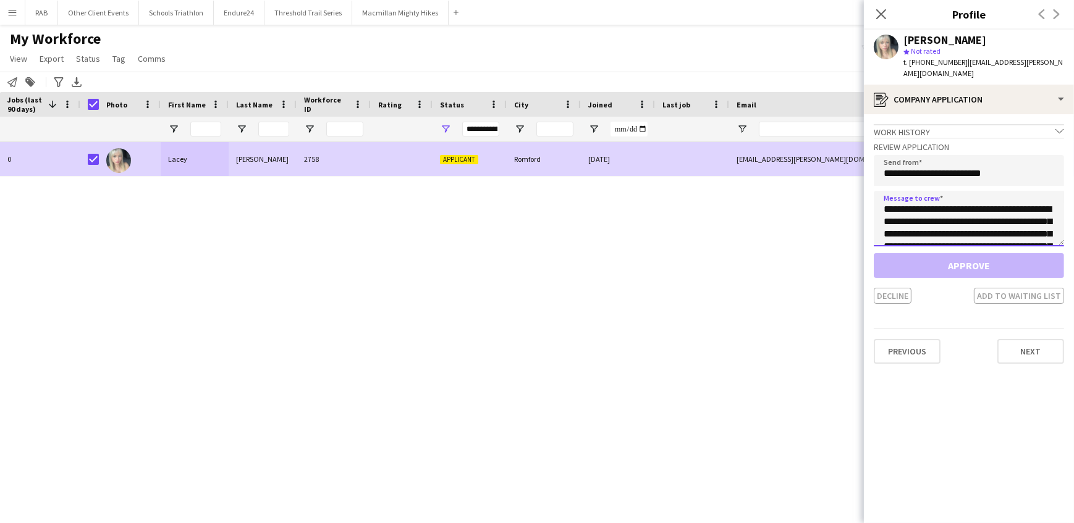
scroll to position [328, 0]
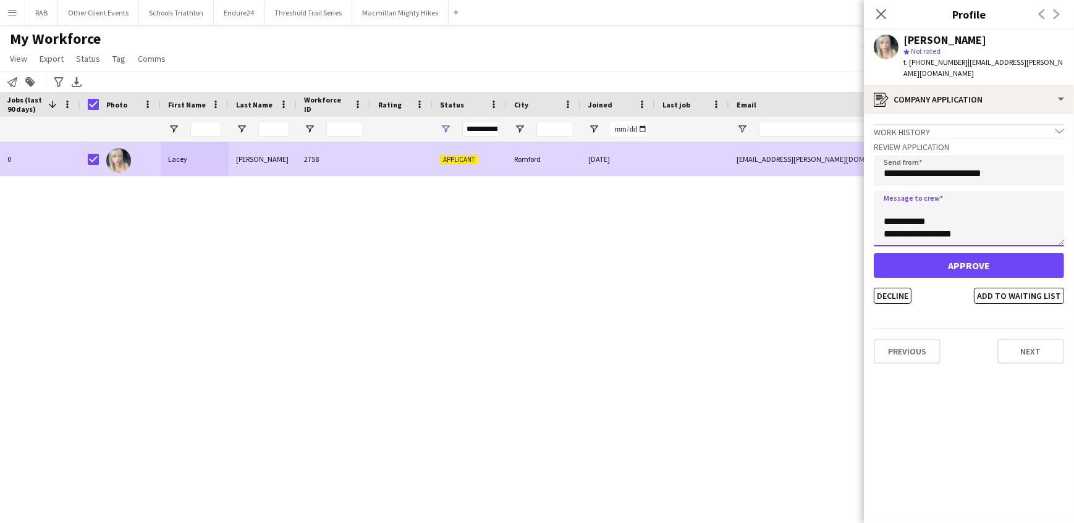
type textarea "**********"
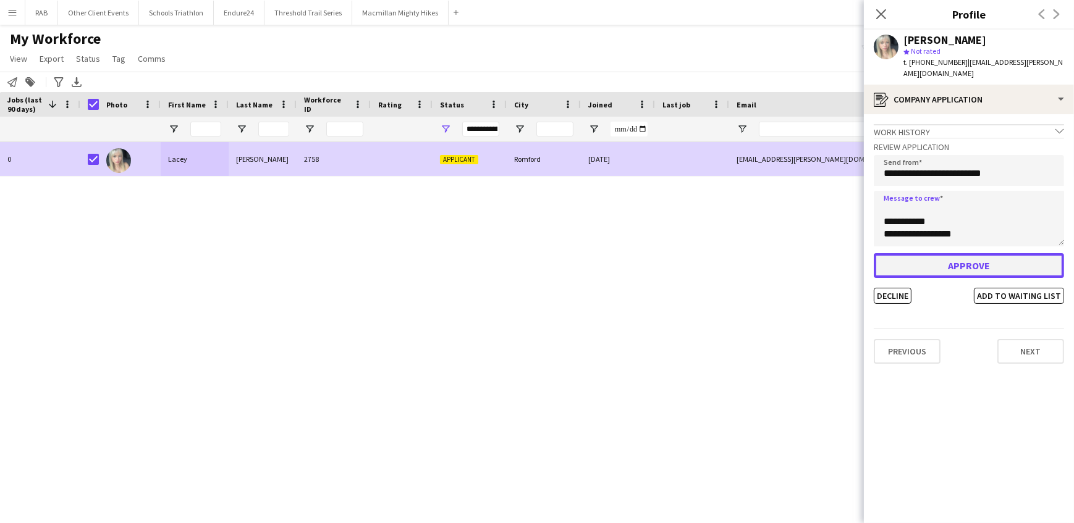
click at [954, 253] on button "Approve" at bounding box center [968, 265] width 190 height 25
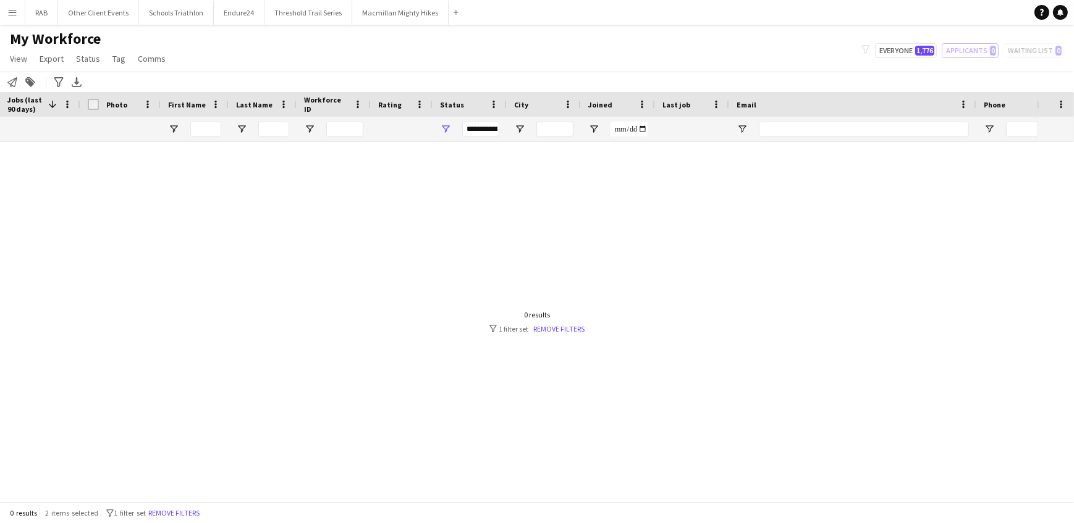
click at [14, 18] on button "Menu" at bounding box center [12, 12] width 25 height 25
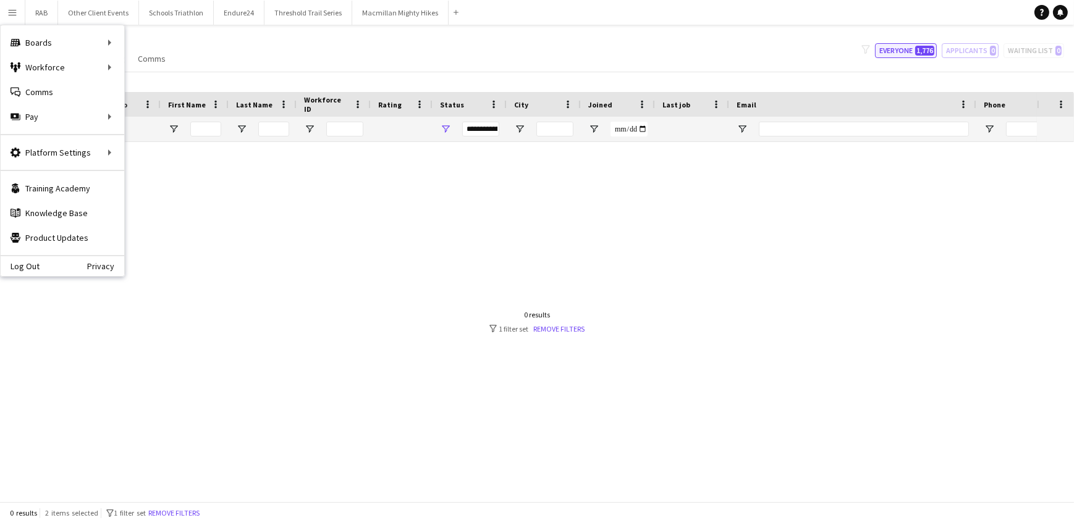
click at [894, 53] on button "Everyone 1,776" at bounding box center [906, 50] width 62 height 15
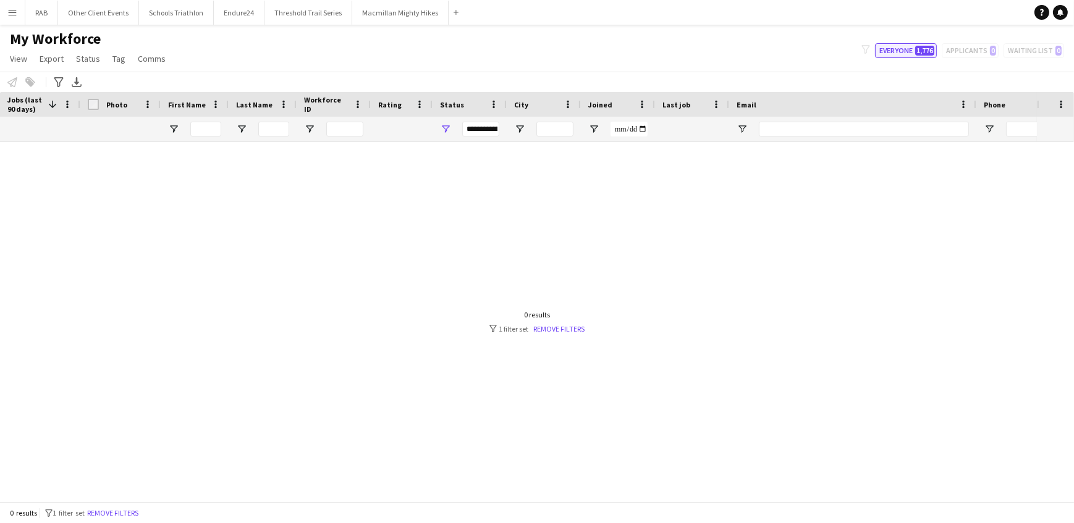
type input "**********"
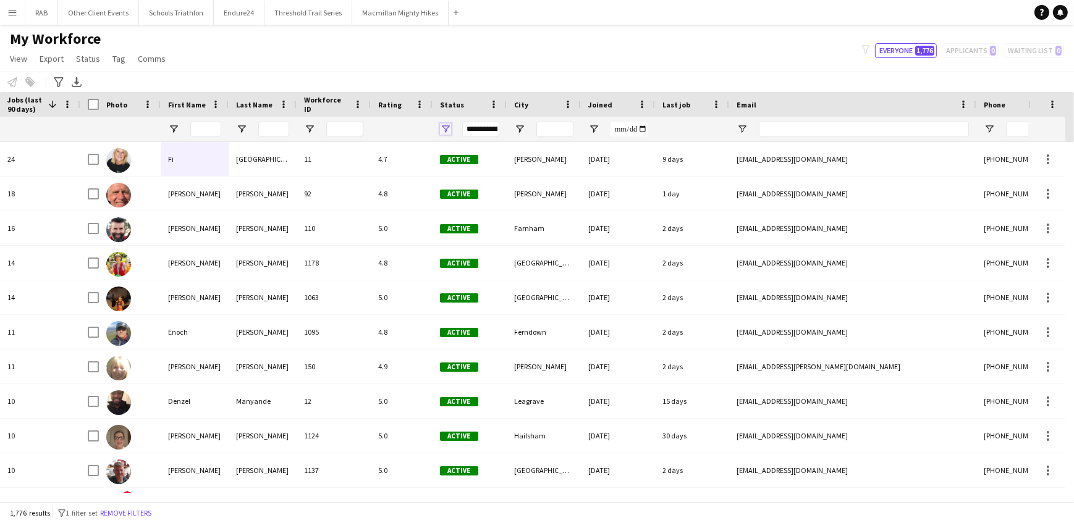
click at [444, 125] on span "Open Filter Menu" at bounding box center [445, 129] width 11 height 11
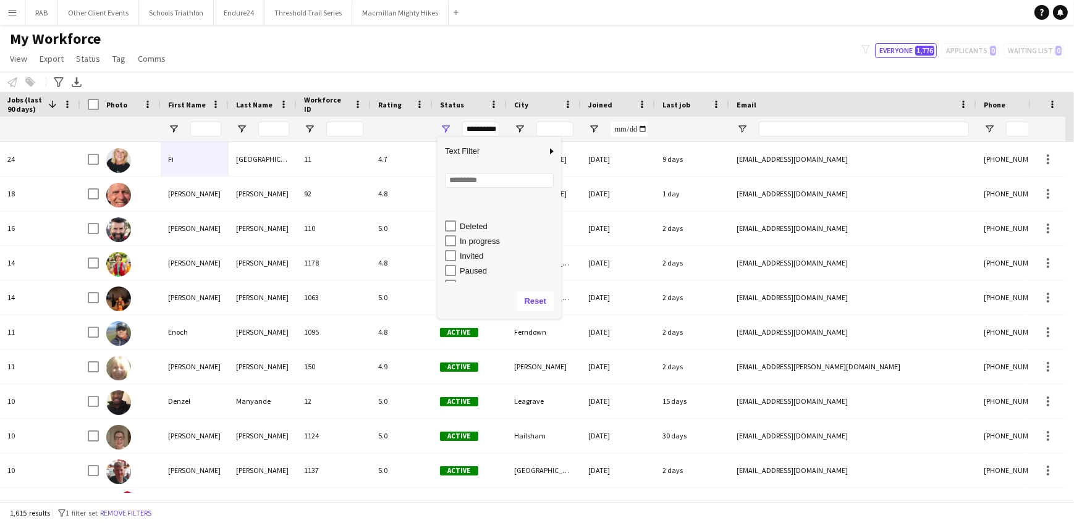
scroll to position [77, 0]
click at [354, 51] on div "My Workforce View Views Default view New view Update view Delete view Edit name…" at bounding box center [537, 51] width 1074 height 42
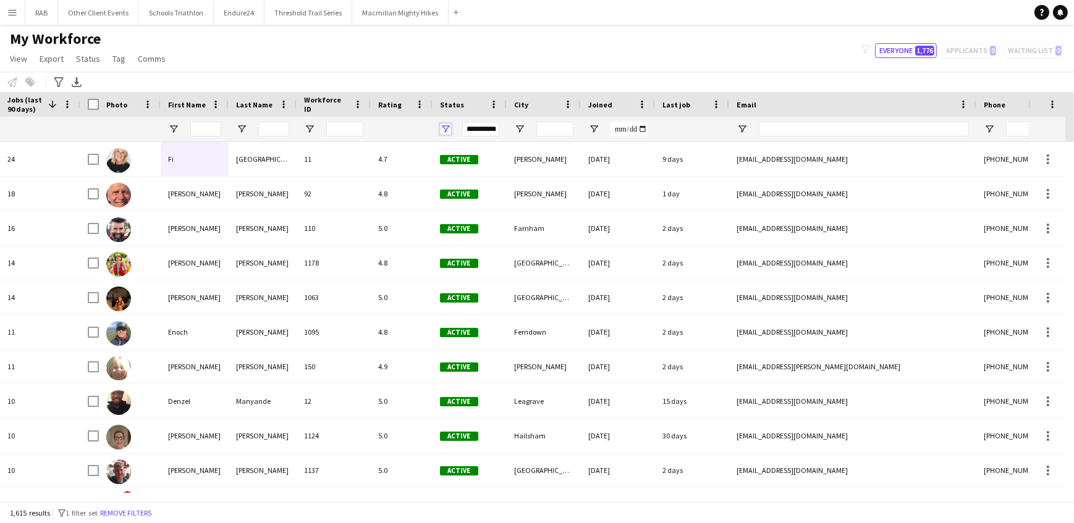
click at [441, 130] on span "Open Filter Menu" at bounding box center [445, 129] width 11 height 11
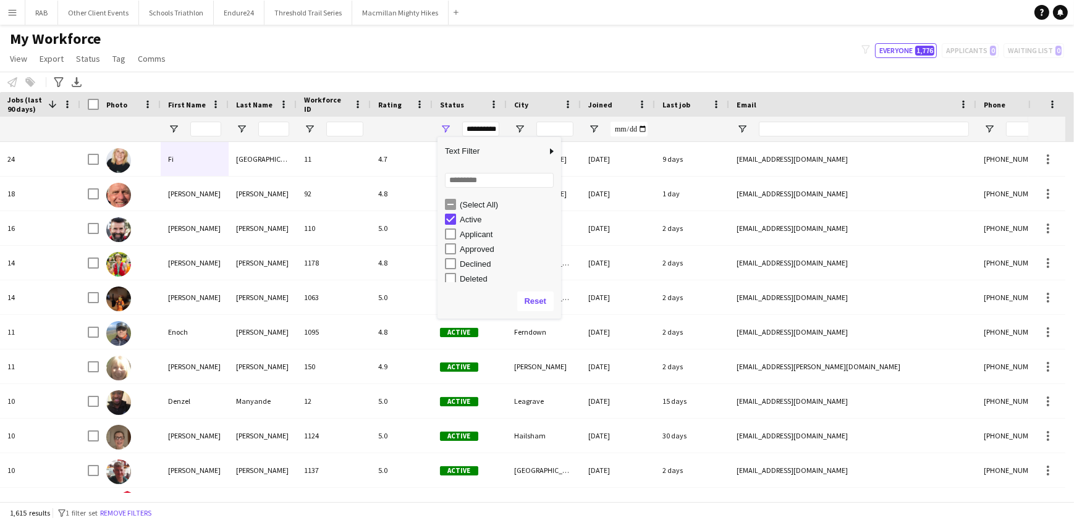
scroll to position [56, 0]
type input "**********"
click at [426, 59] on div "My Workforce View Views Default view New view Update view Delete view Edit name…" at bounding box center [537, 51] width 1074 height 42
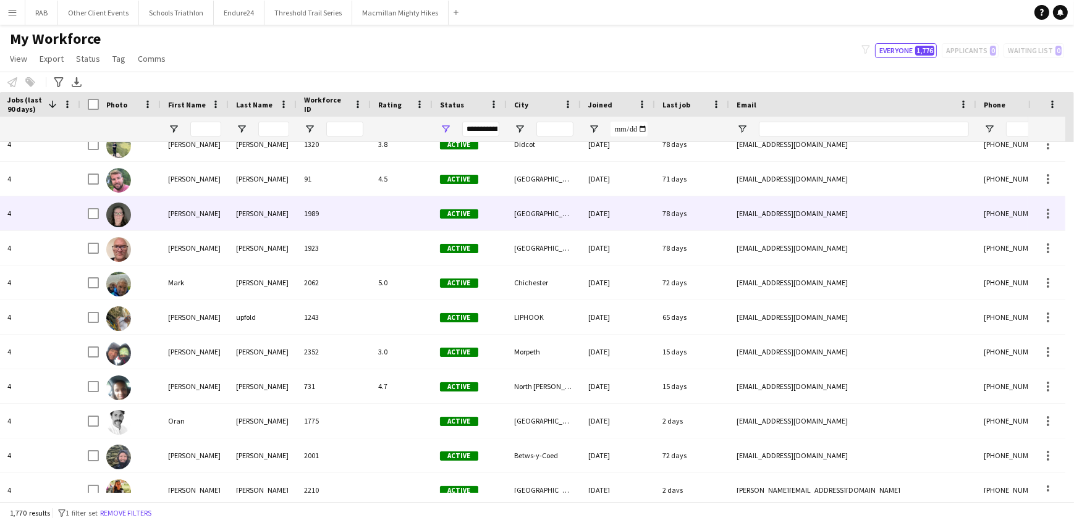
scroll to position [2662, 0]
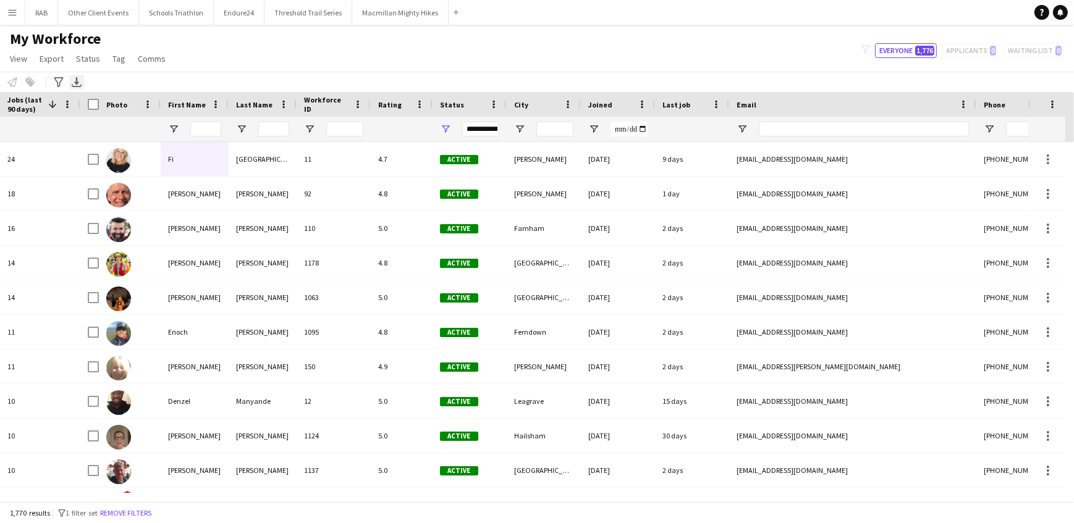
click at [74, 80] on icon "Export XLSX" at bounding box center [77, 82] width 10 height 10
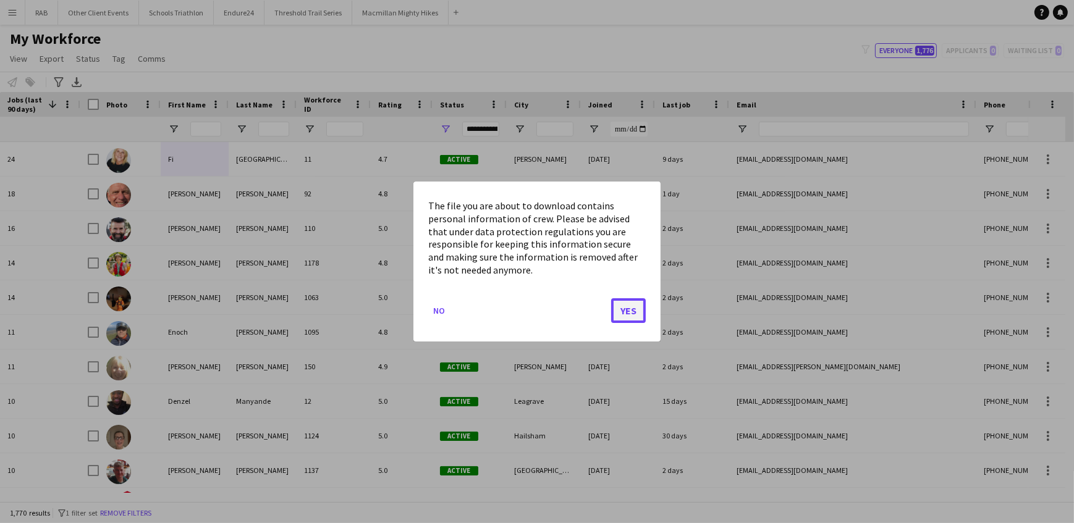
click at [624, 304] on button "Yes" at bounding box center [628, 310] width 35 height 25
